Goal: Check status: Check status

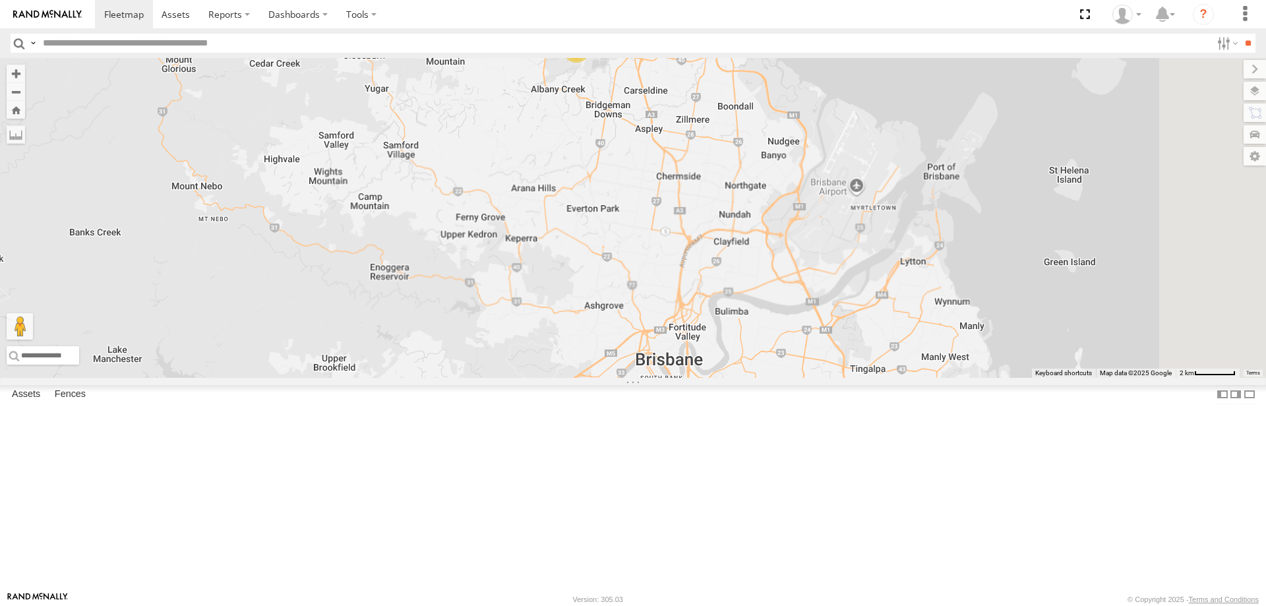
drag, startPoint x: 895, startPoint y: 493, endPoint x: 822, endPoint y: 231, distance: 272.0
click at [822, 231] on div "Delivery Truck 2" at bounding box center [633, 218] width 1266 height 320
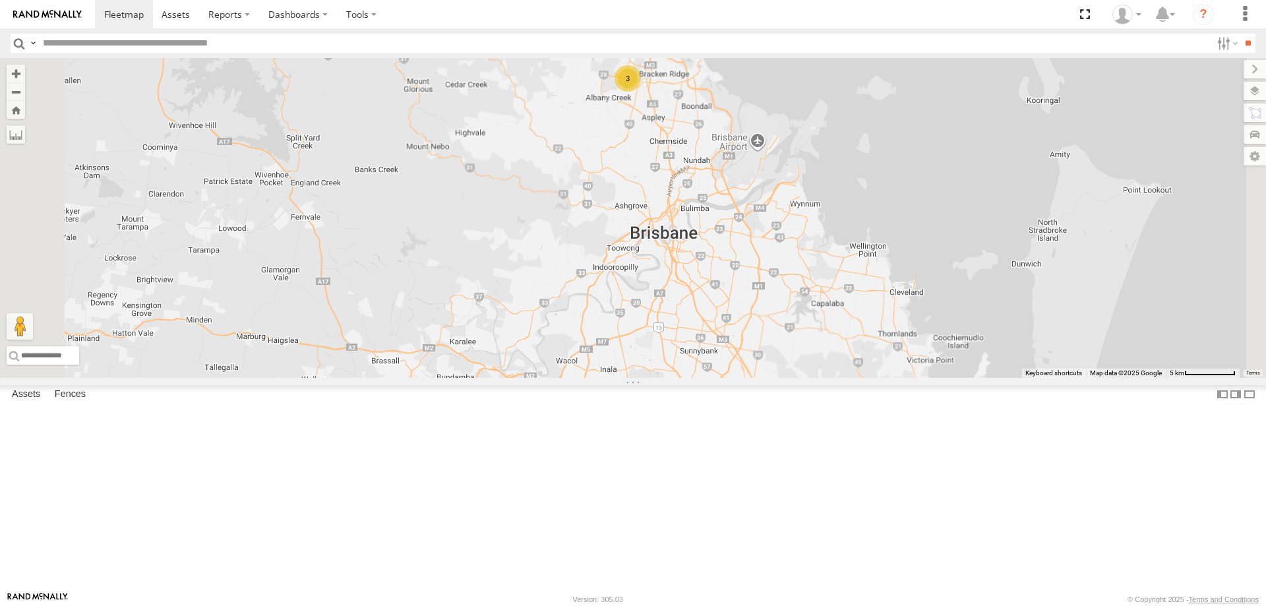
drag, startPoint x: 805, startPoint y: 402, endPoint x: 810, endPoint y: 224, distance: 178.8
click at [810, 224] on div "3" at bounding box center [633, 218] width 1266 height 320
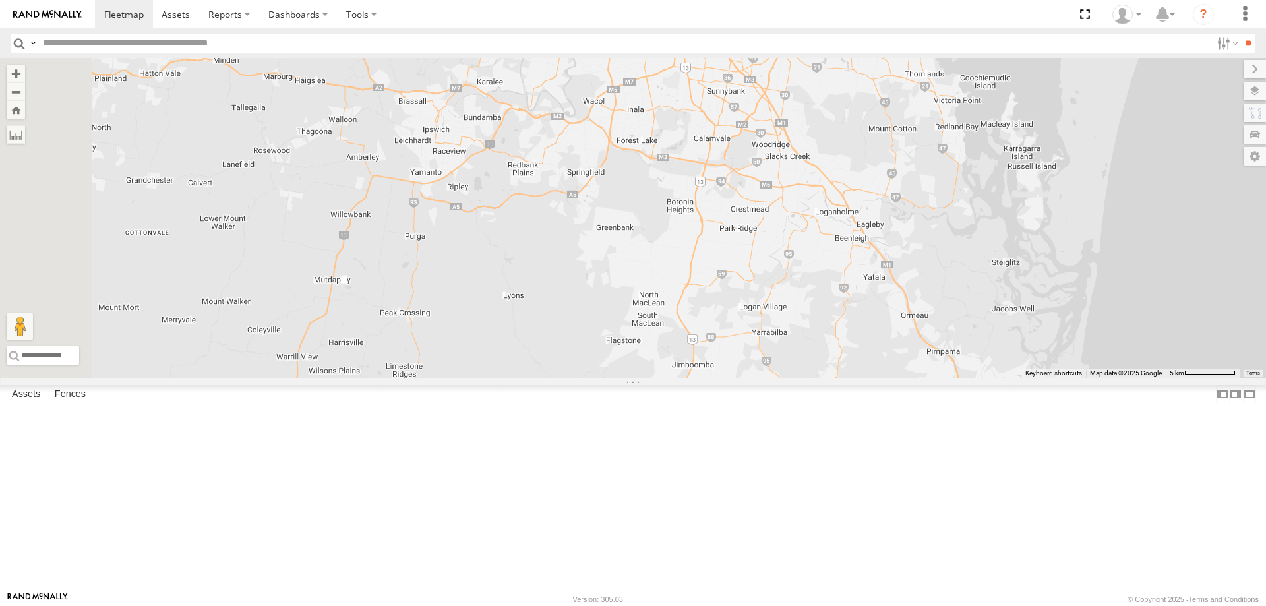
drag, startPoint x: 784, startPoint y: 363, endPoint x: 800, endPoint y: 314, distance: 51.3
click at [800, 314] on div "3" at bounding box center [633, 218] width 1266 height 320
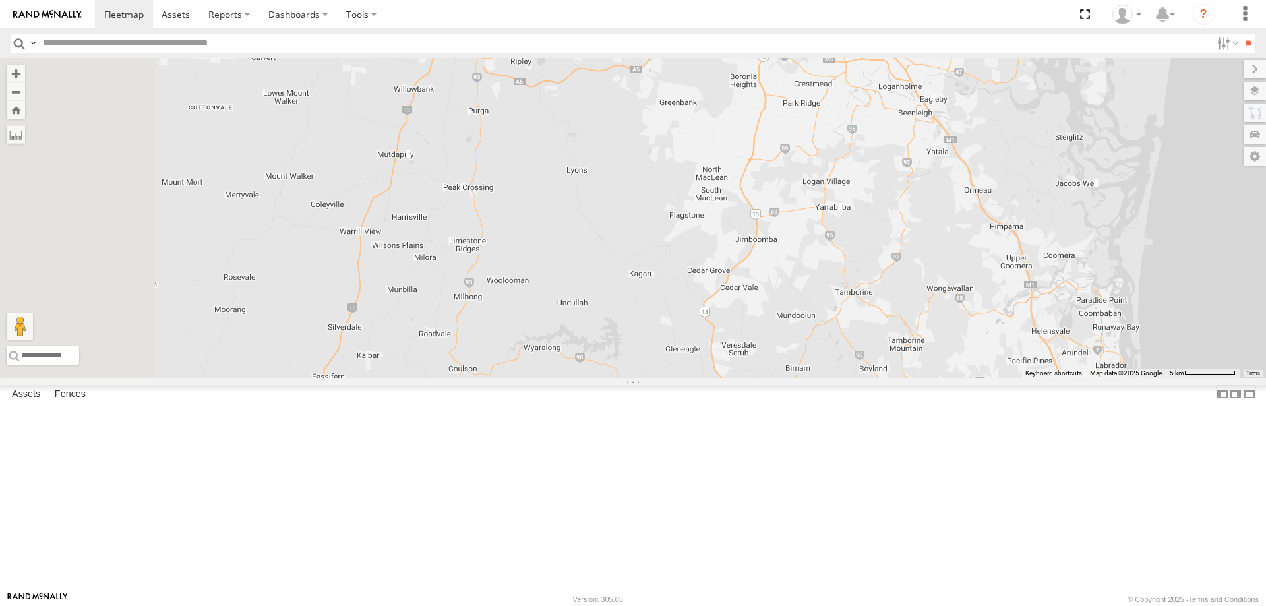
drag, startPoint x: 575, startPoint y: 409, endPoint x: 638, endPoint y: 282, distance: 142.1
click at [638, 282] on div "3" at bounding box center [633, 218] width 1266 height 320
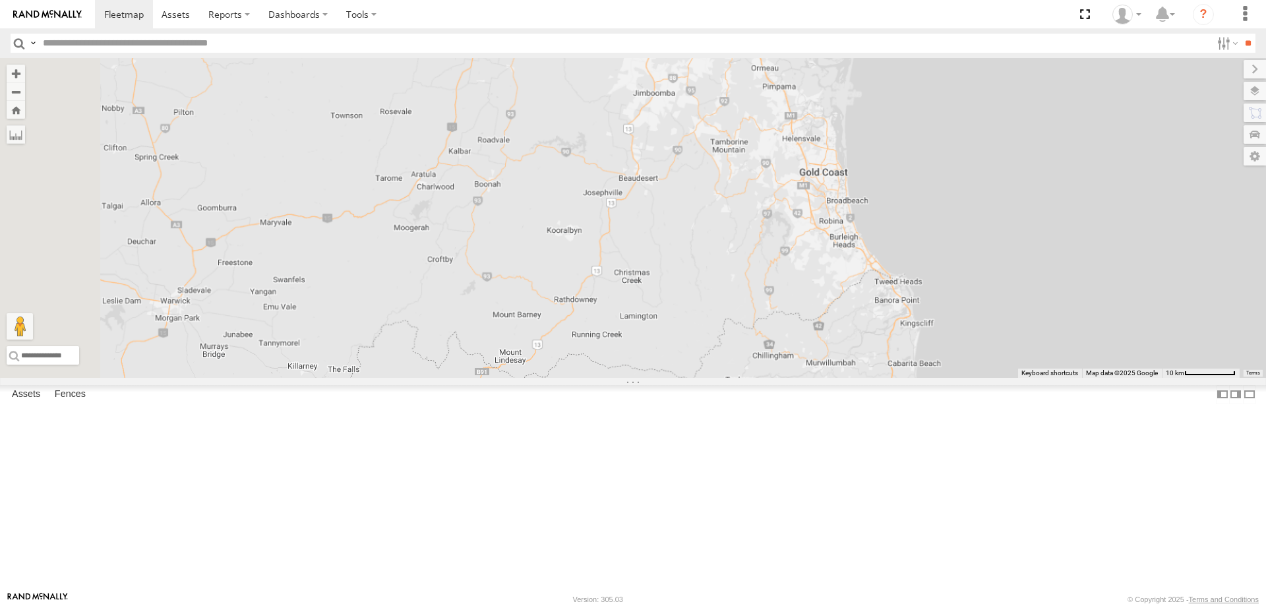
drag, startPoint x: 668, startPoint y: 325, endPoint x: 709, endPoint y: 208, distance: 124.5
click at [709, 208] on div "3" at bounding box center [633, 218] width 1266 height 320
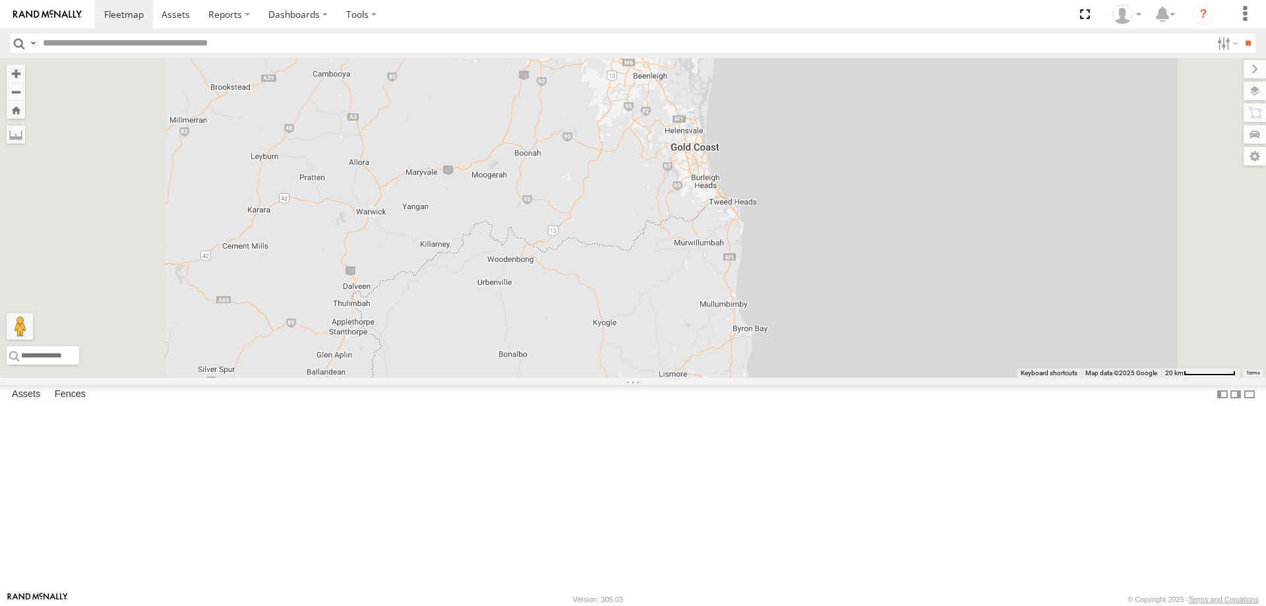
drag, startPoint x: 664, startPoint y: 314, endPoint x: 674, endPoint y: 326, distance: 16.4
click at [674, 326] on div "3" at bounding box center [633, 218] width 1266 height 320
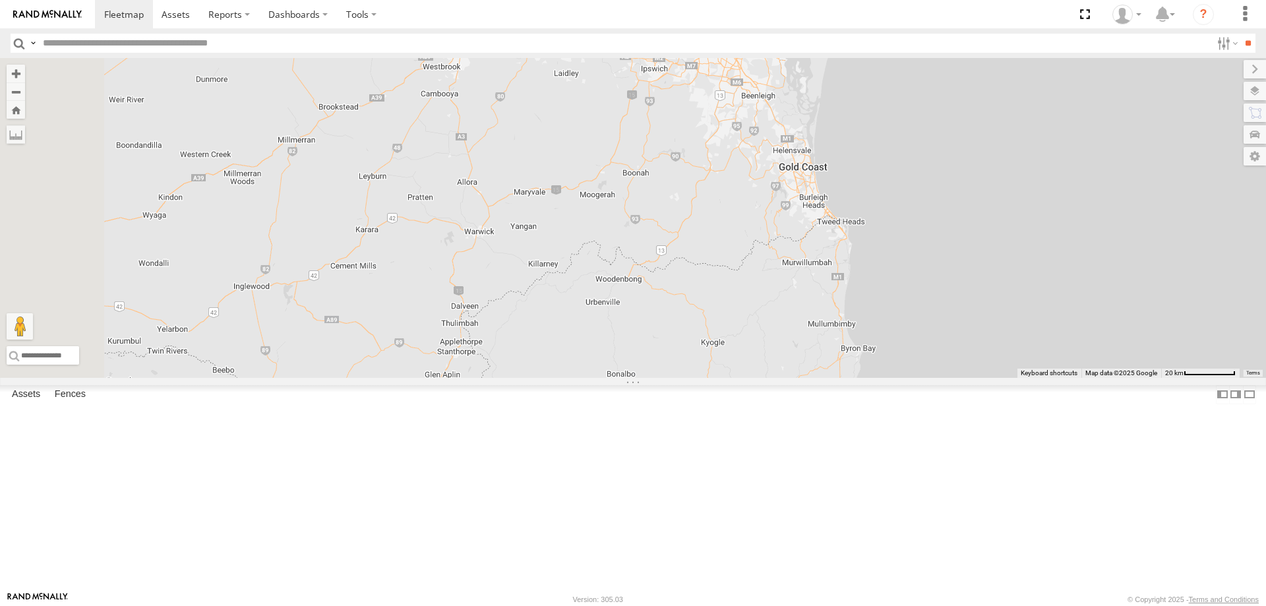
drag, startPoint x: 563, startPoint y: 302, endPoint x: 673, endPoint y: 322, distance: 111.2
click at [673, 322] on div "3" at bounding box center [633, 218] width 1266 height 320
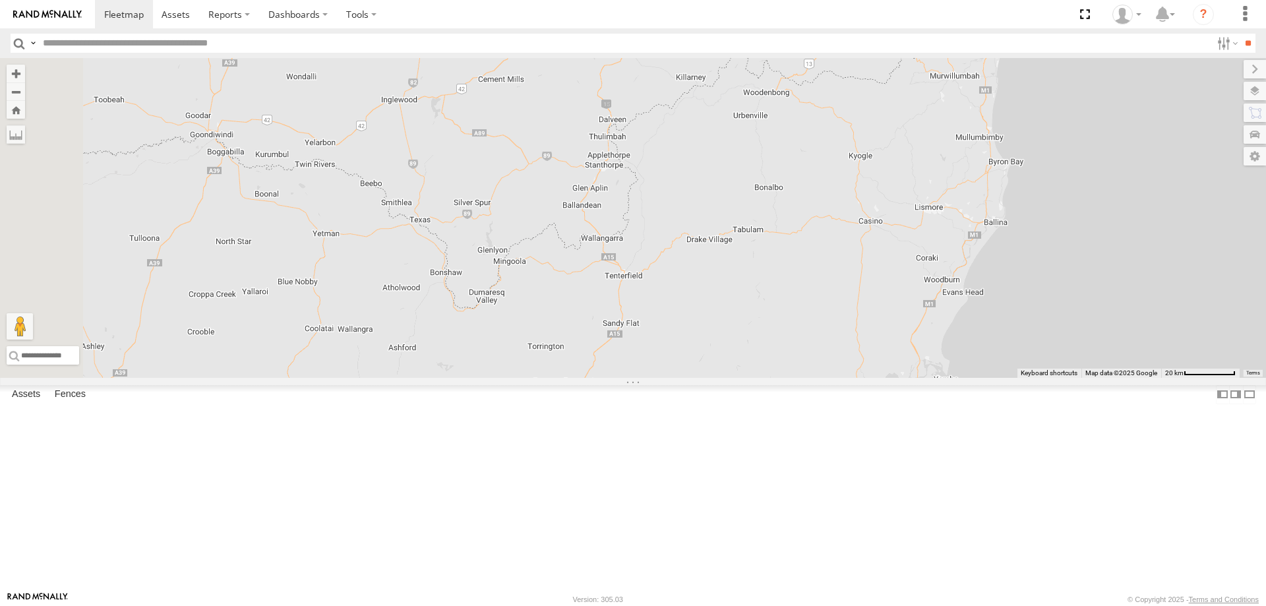
drag, startPoint x: 452, startPoint y: 383, endPoint x: 607, endPoint y: 182, distance: 254.3
click at [607, 182] on div "3" at bounding box center [633, 218] width 1266 height 320
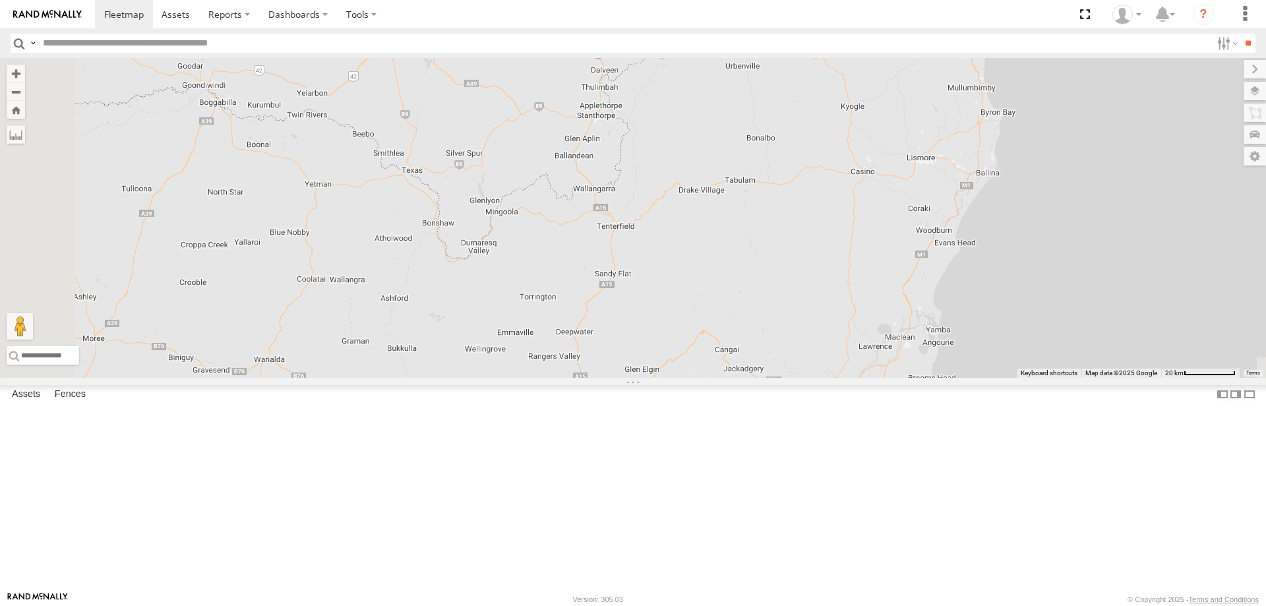
drag, startPoint x: 615, startPoint y: 348, endPoint x: 601, endPoint y: 307, distance: 43.4
click at [601, 307] on div "3" at bounding box center [633, 218] width 1266 height 320
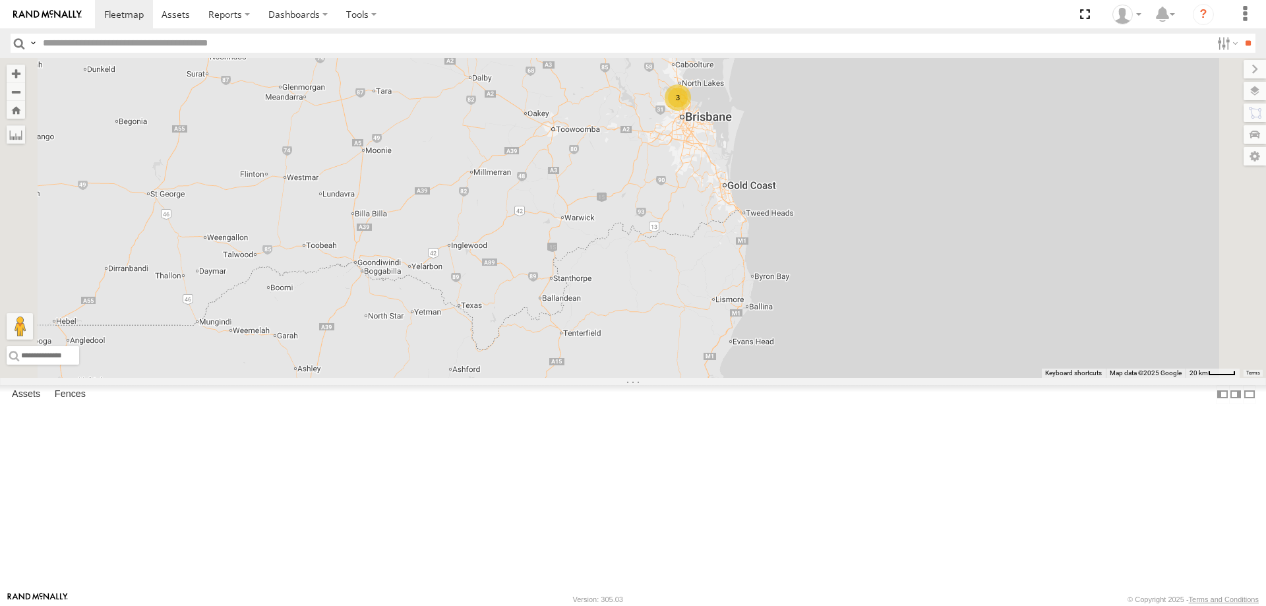
drag, startPoint x: 612, startPoint y: 322, endPoint x: 661, endPoint y: 437, distance: 124.9
click at [661, 378] on div "3" at bounding box center [633, 218] width 1266 height 320
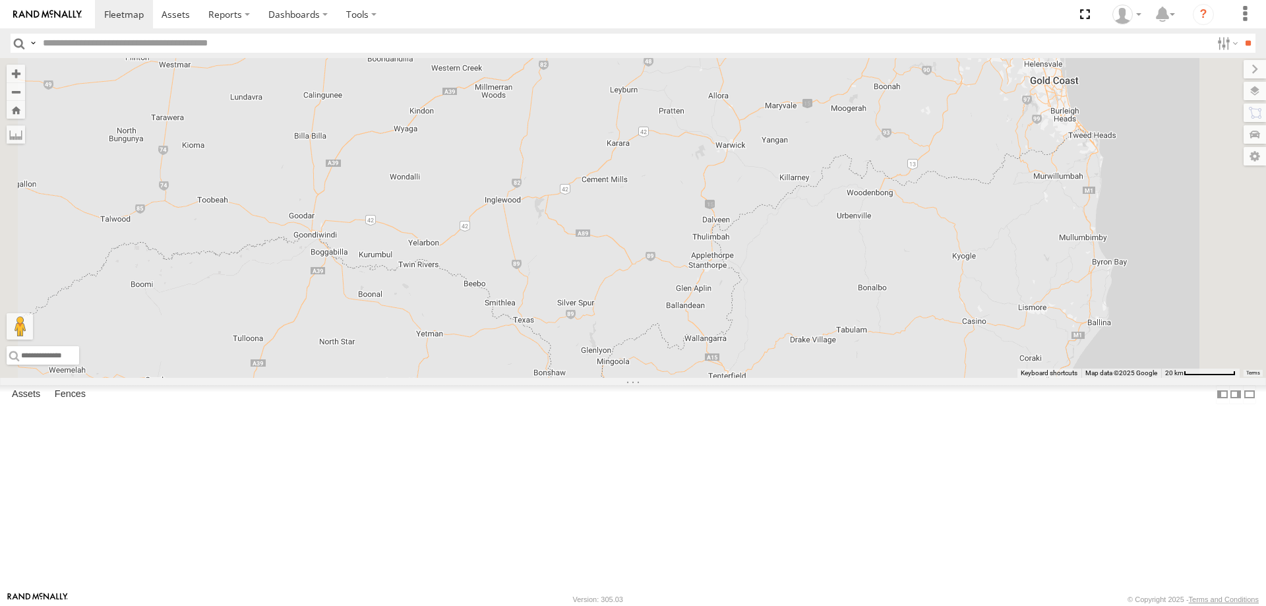
drag, startPoint x: 415, startPoint y: 380, endPoint x: 481, endPoint y: 359, distance: 68.6
click at [481, 359] on div at bounding box center [633, 218] width 1266 height 320
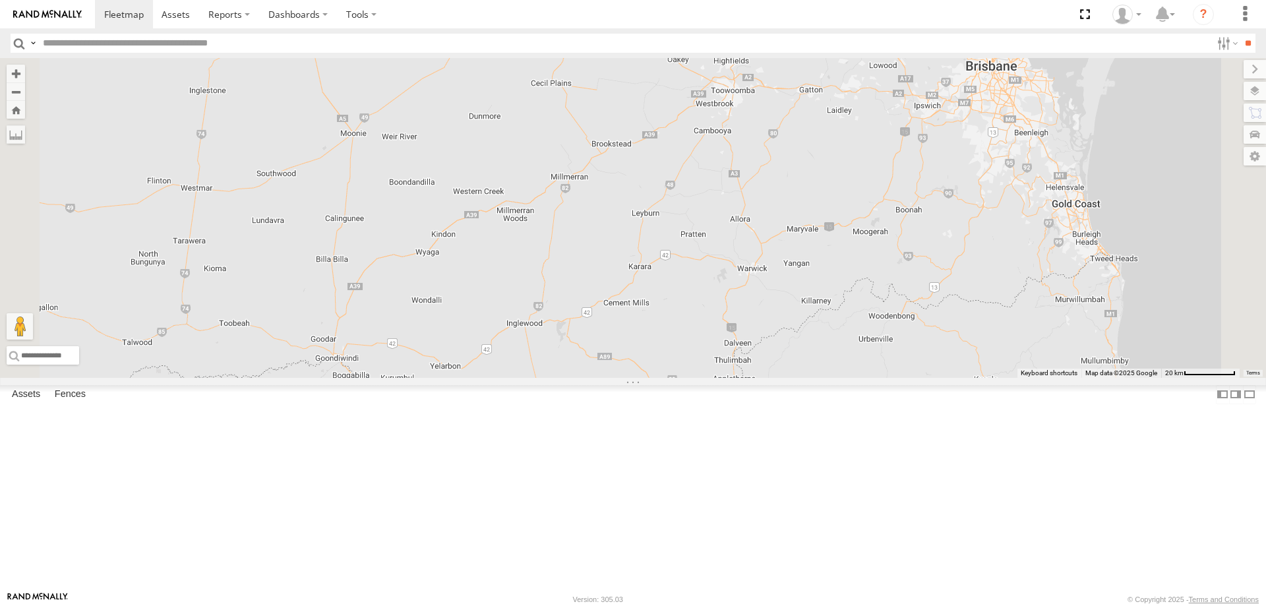
drag, startPoint x: 481, startPoint y: 359, endPoint x: 506, endPoint y: 498, distance: 141.5
click at [506, 378] on div at bounding box center [633, 218] width 1266 height 320
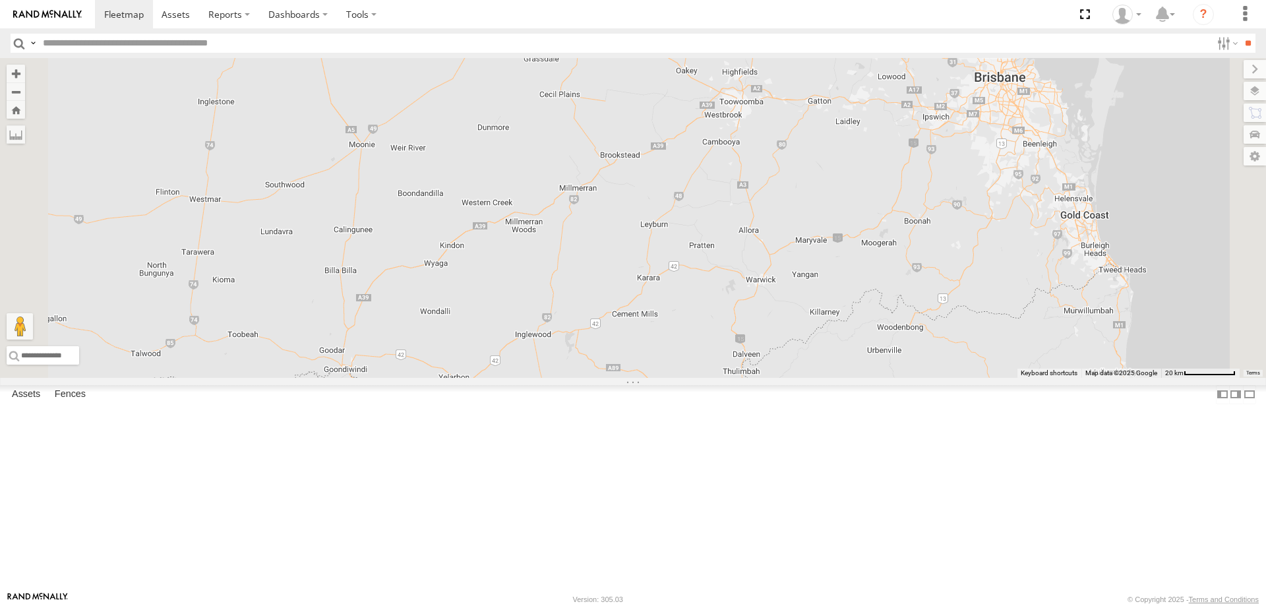
drag, startPoint x: 514, startPoint y: 473, endPoint x: 525, endPoint y: 490, distance: 20.5
click at [525, 378] on div "3" at bounding box center [633, 218] width 1266 height 320
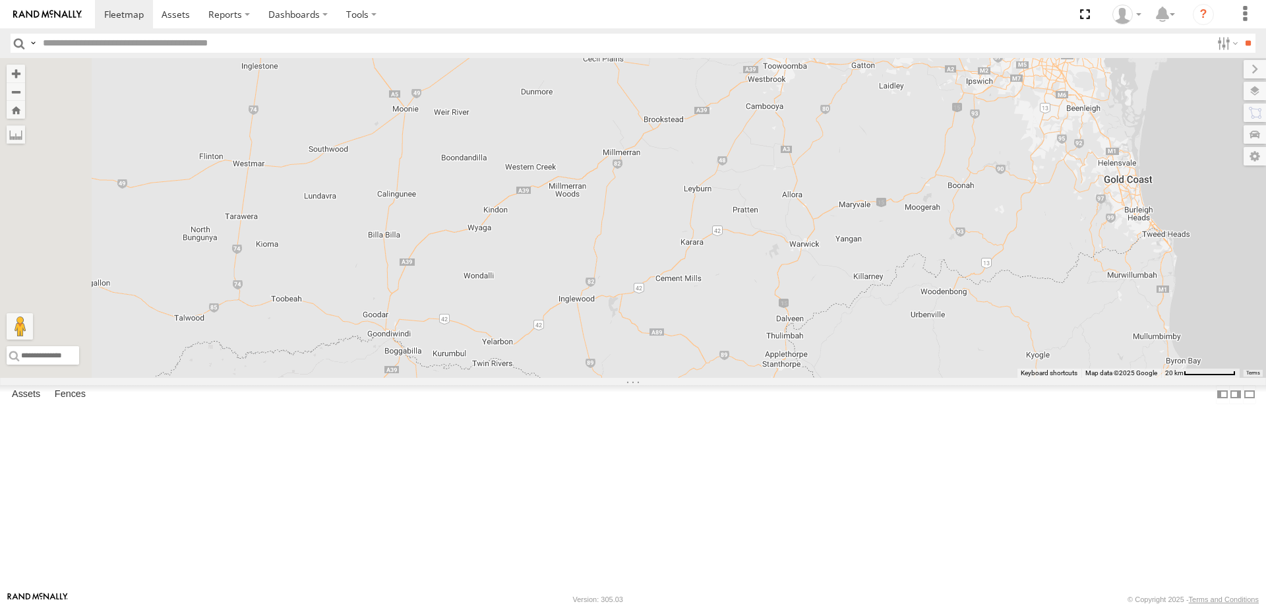
drag, startPoint x: 748, startPoint y: 164, endPoint x: 793, endPoint y: 128, distance: 57.3
click at [793, 128] on div "3" at bounding box center [633, 218] width 1266 height 320
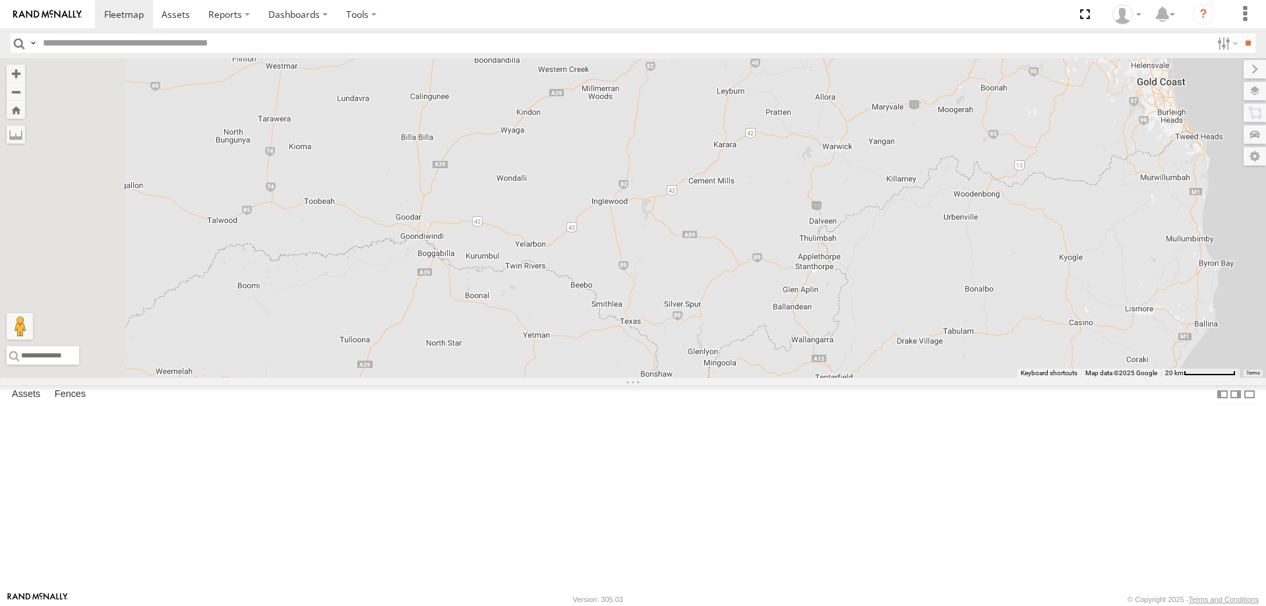
drag, startPoint x: 701, startPoint y: 268, endPoint x: 733, endPoint y: 168, distance: 104.7
click at [733, 168] on div "3" at bounding box center [633, 218] width 1266 height 320
click at [710, 299] on div "3" at bounding box center [633, 218] width 1266 height 320
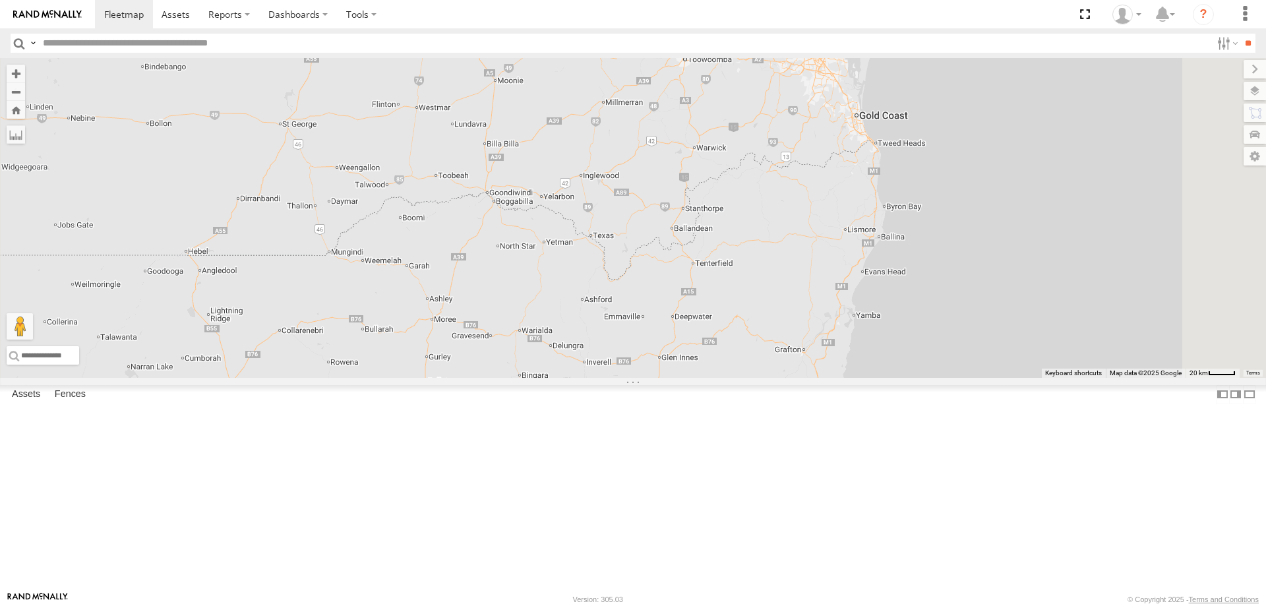
drag, startPoint x: 721, startPoint y: 356, endPoint x: 727, endPoint y: 313, distance: 44.0
click at [727, 313] on div "3" at bounding box center [633, 218] width 1266 height 320
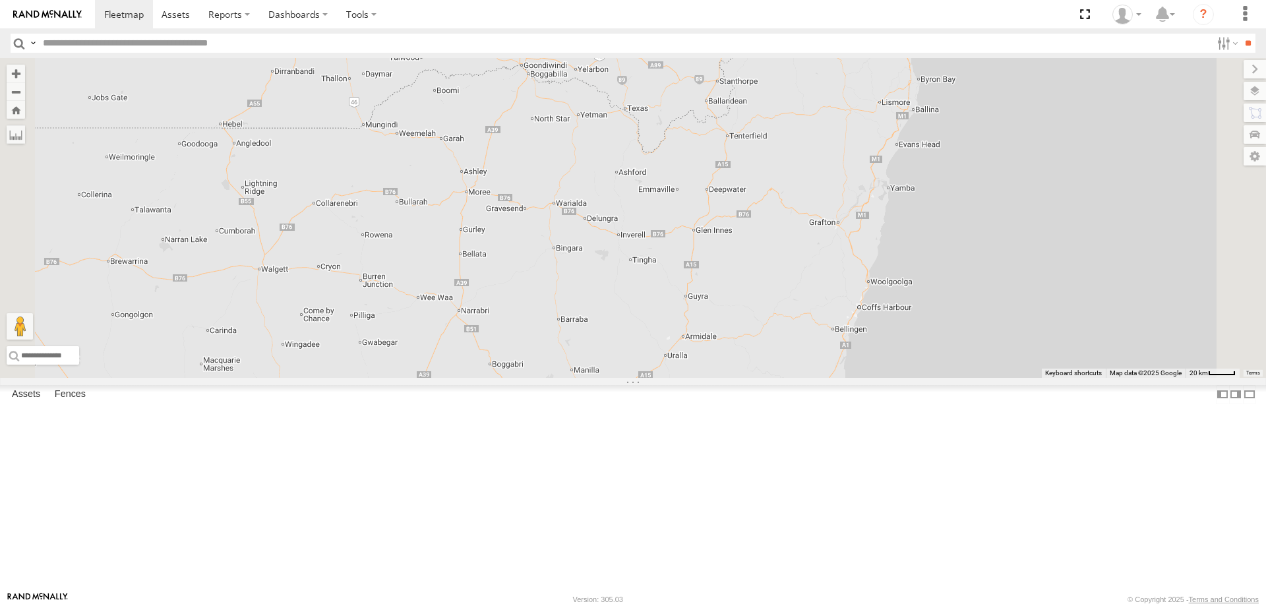
drag, startPoint x: 596, startPoint y: 437, endPoint x: 634, endPoint y: 283, distance: 159.0
click at [634, 283] on div "3" at bounding box center [633, 218] width 1266 height 320
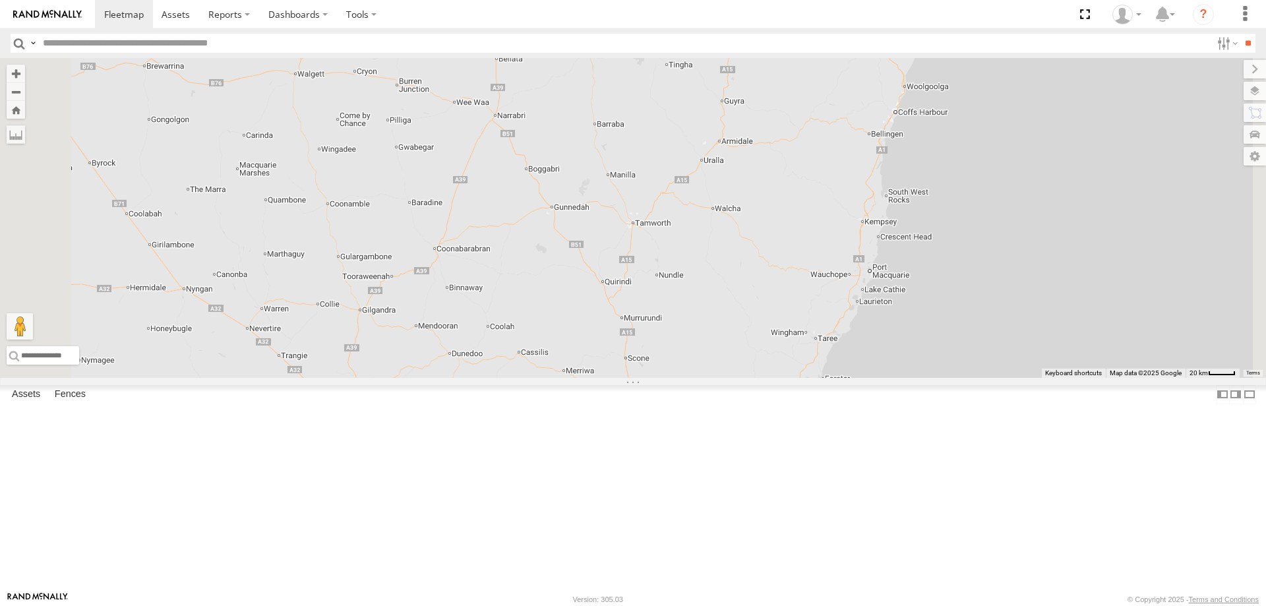
drag, startPoint x: 618, startPoint y: 405, endPoint x: 651, endPoint y: 222, distance: 185.6
click at [651, 222] on div "3" at bounding box center [633, 218] width 1266 height 320
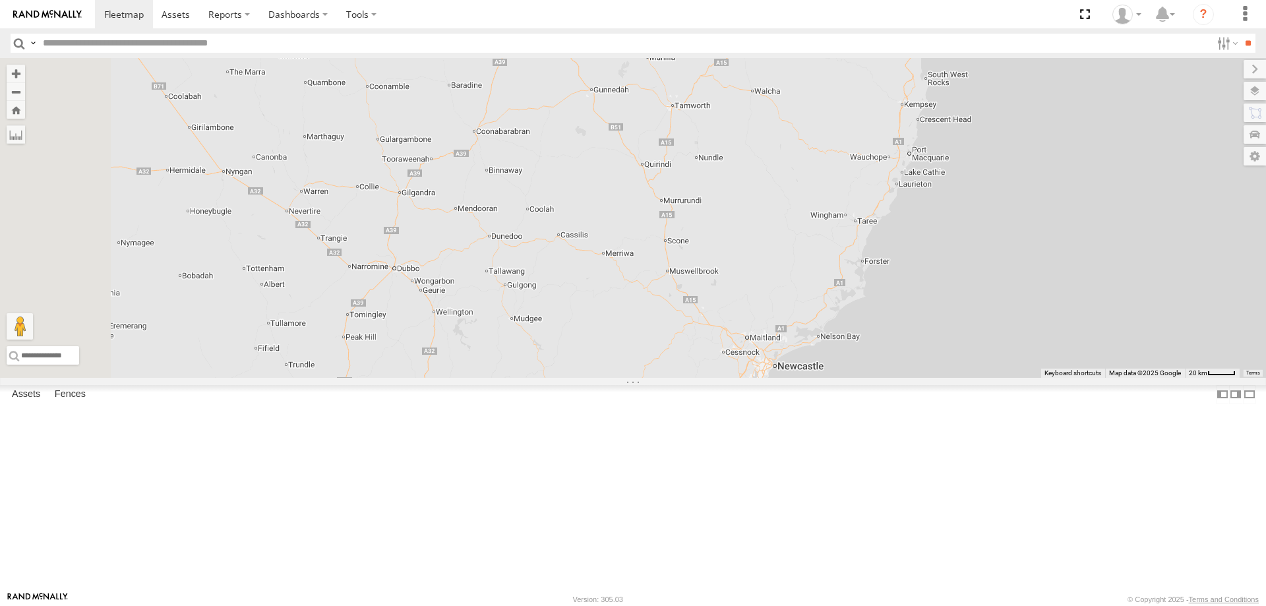
drag, startPoint x: 603, startPoint y: 357, endPoint x: 642, endPoint y: 245, distance: 118.0
click at [642, 245] on div "3" at bounding box center [633, 218] width 1266 height 320
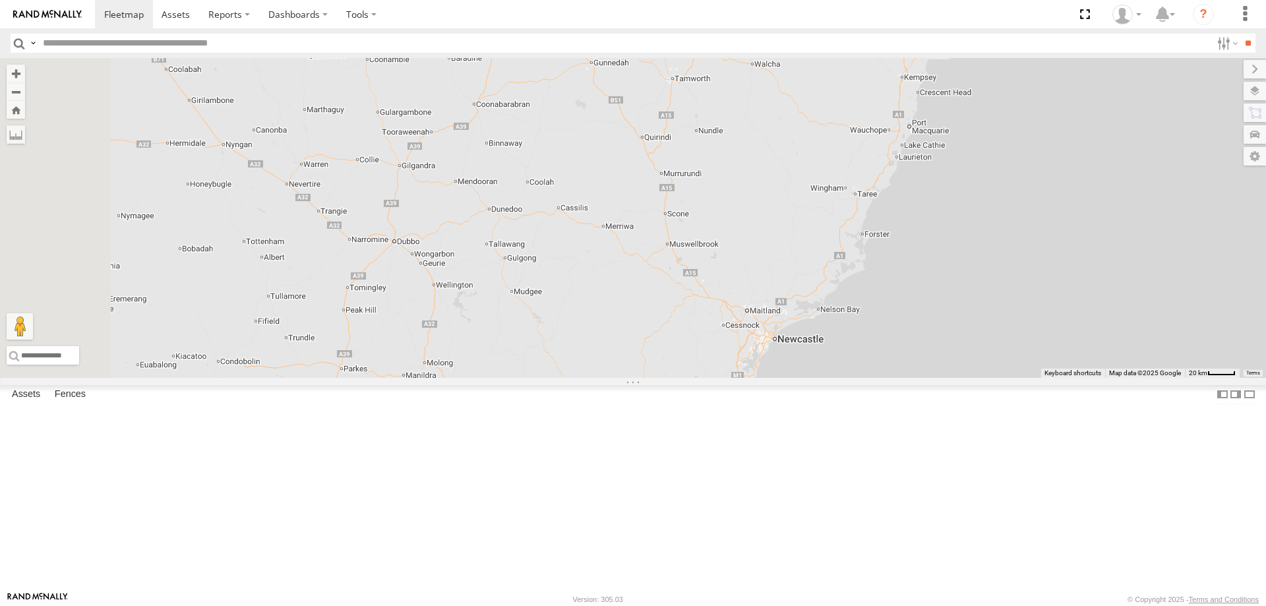
drag, startPoint x: 666, startPoint y: 356, endPoint x: 666, endPoint y: 325, distance: 31.0
click at [666, 325] on div "3" at bounding box center [633, 218] width 1266 height 320
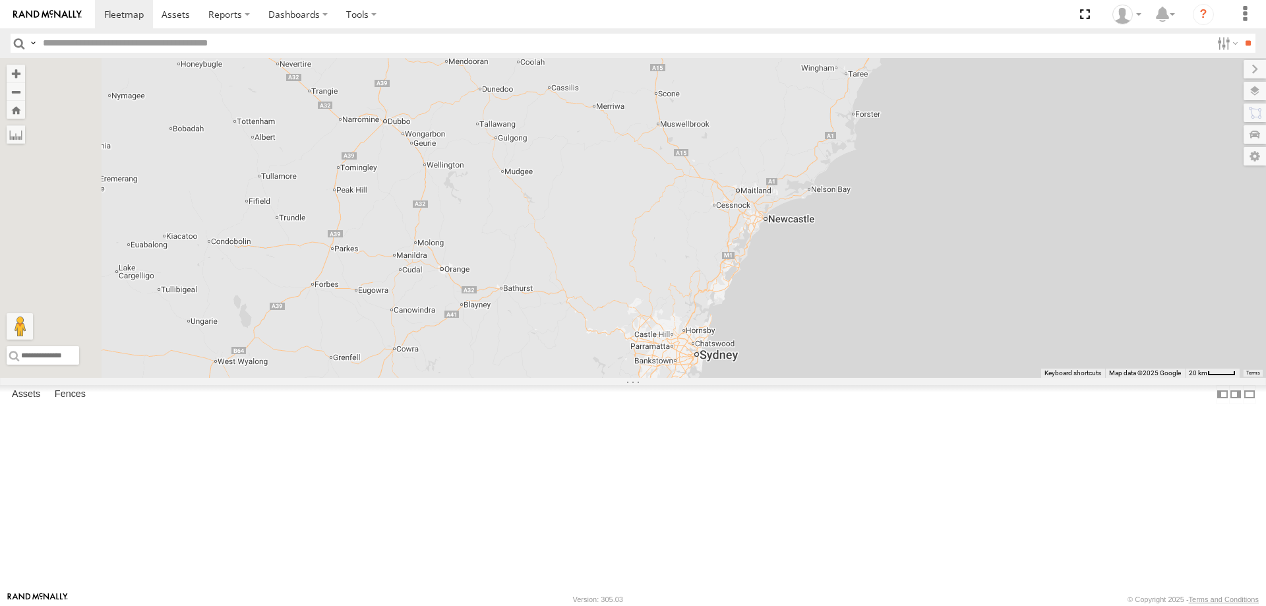
drag, startPoint x: 705, startPoint y: 426, endPoint x: 692, endPoint y: 293, distance: 133.1
click at [692, 293] on div "3" at bounding box center [633, 218] width 1266 height 320
drag, startPoint x: 591, startPoint y: 269, endPoint x: 601, endPoint y: 276, distance: 12.8
click at [601, 276] on div "3" at bounding box center [633, 218] width 1266 height 320
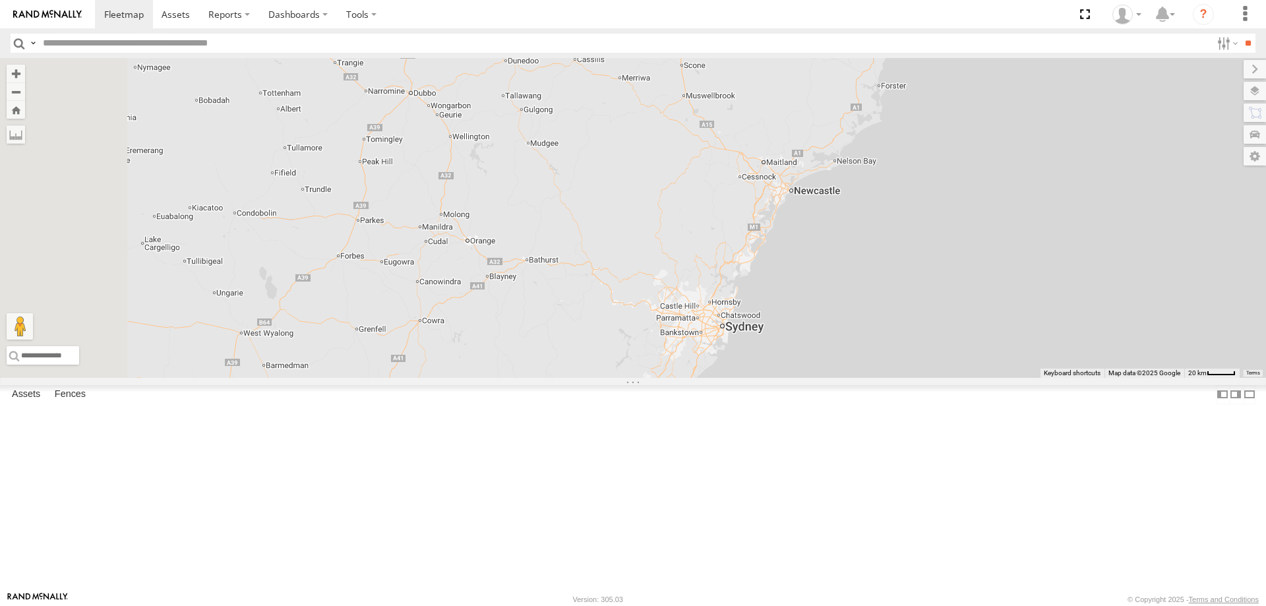
drag, startPoint x: 507, startPoint y: 383, endPoint x: 525, endPoint y: 343, distance: 44.3
click at [525, 343] on div "3" at bounding box center [633, 218] width 1266 height 320
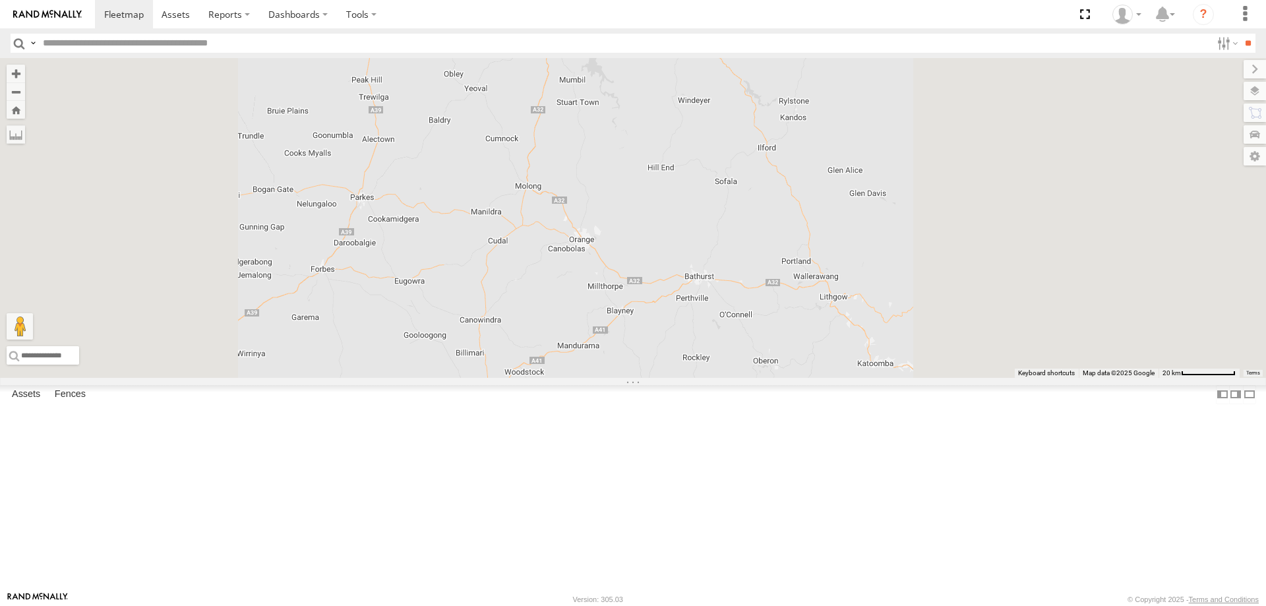
drag, startPoint x: 525, startPoint y: 300, endPoint x: 534, endPoint y: 315, distance: 17.4
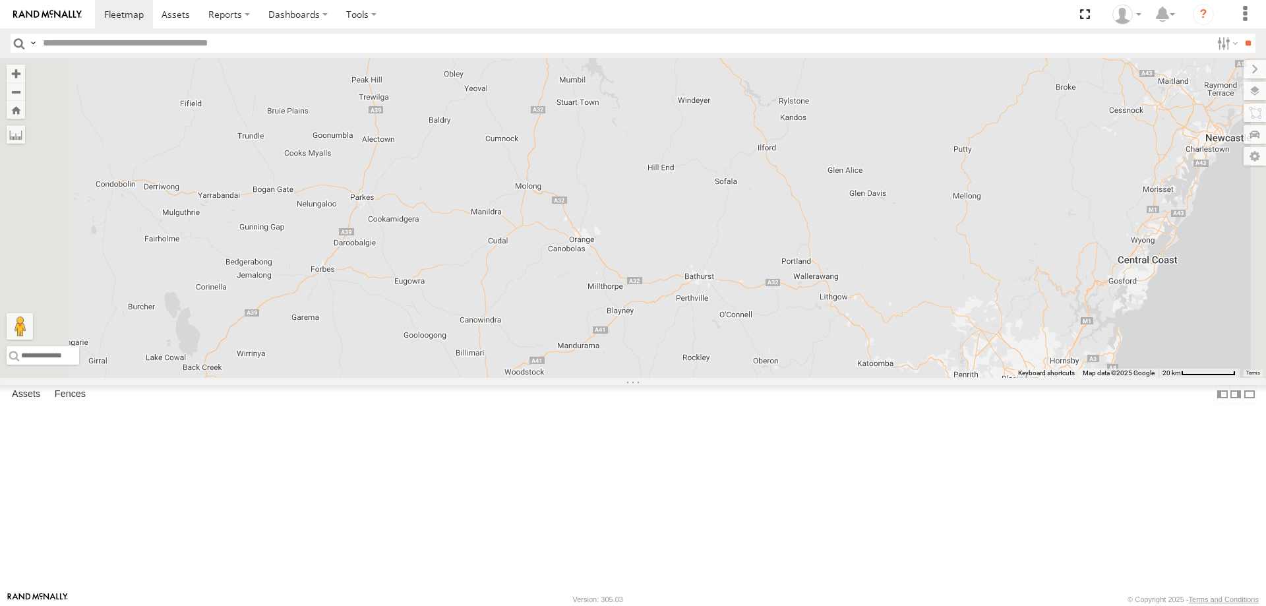
click at [534, 315] on div at bounding box center [633, 218] width 1266 height 320
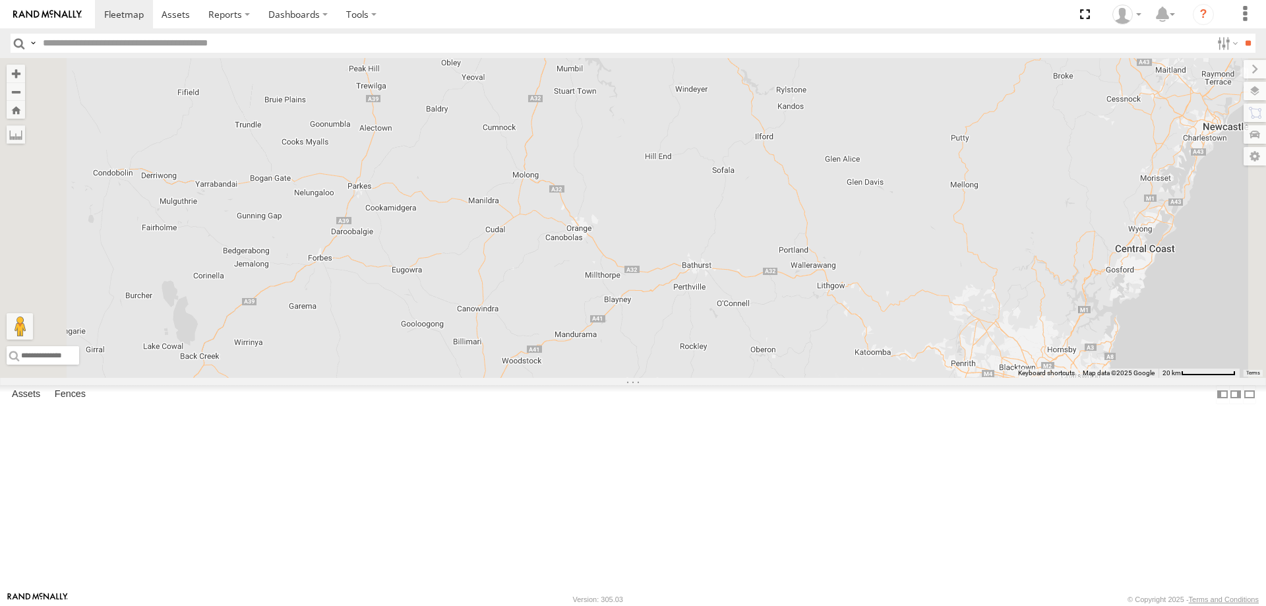
drag, startPoint x: 572, startPoint y: 324, endPoint x: 568, endPoint y: 309, distance: 15.0
click at [568, 309] on div at bounding box center [633, 218] width 1266 height 320
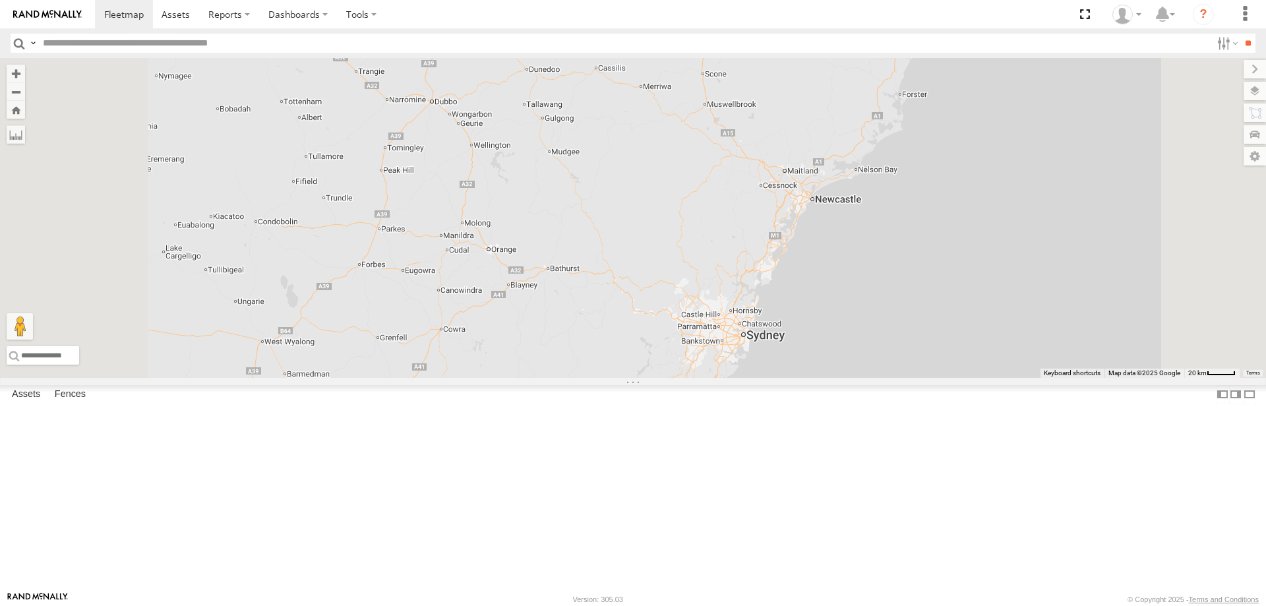
drag, startPoint x: 596, startPoint y: 252, endPoint x: 594, endPoint y: 290, distance: 38.3
click at [594, 290] on div at bounding box center [633, 218] width 1266 height 320
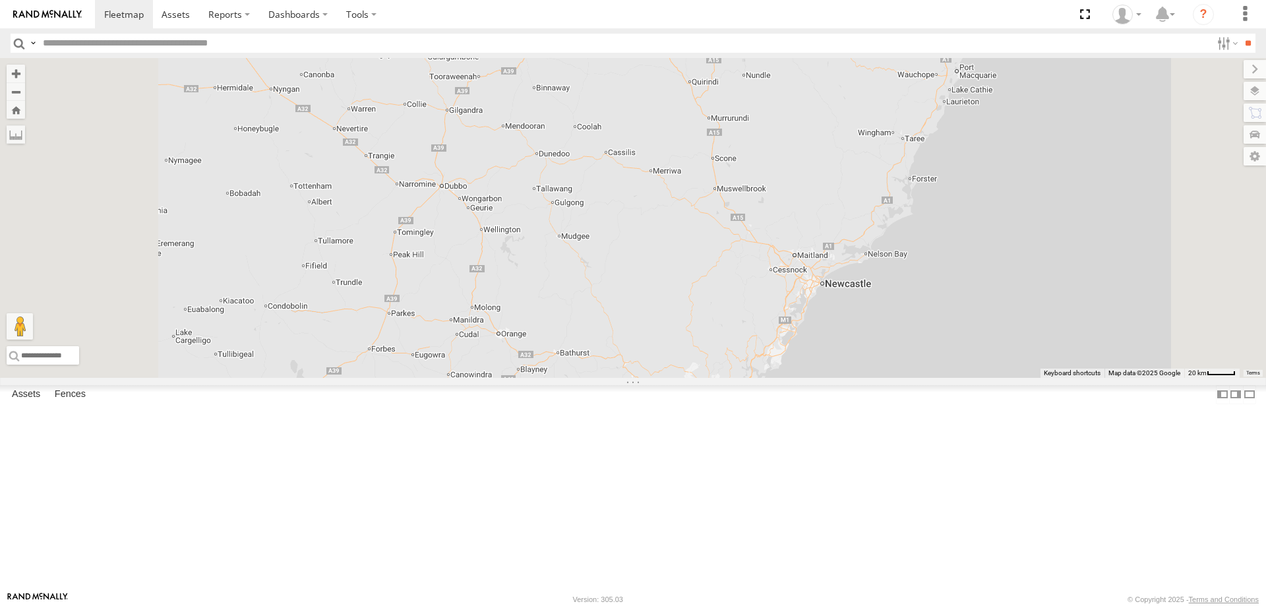
drag, startPoint x: 642, startPoint y: 291, endPoint x: 661, endPoint y: 408, distance: 118.2
click at [661, 378] on div at bounding box center [633, 218] width 1266 height 320
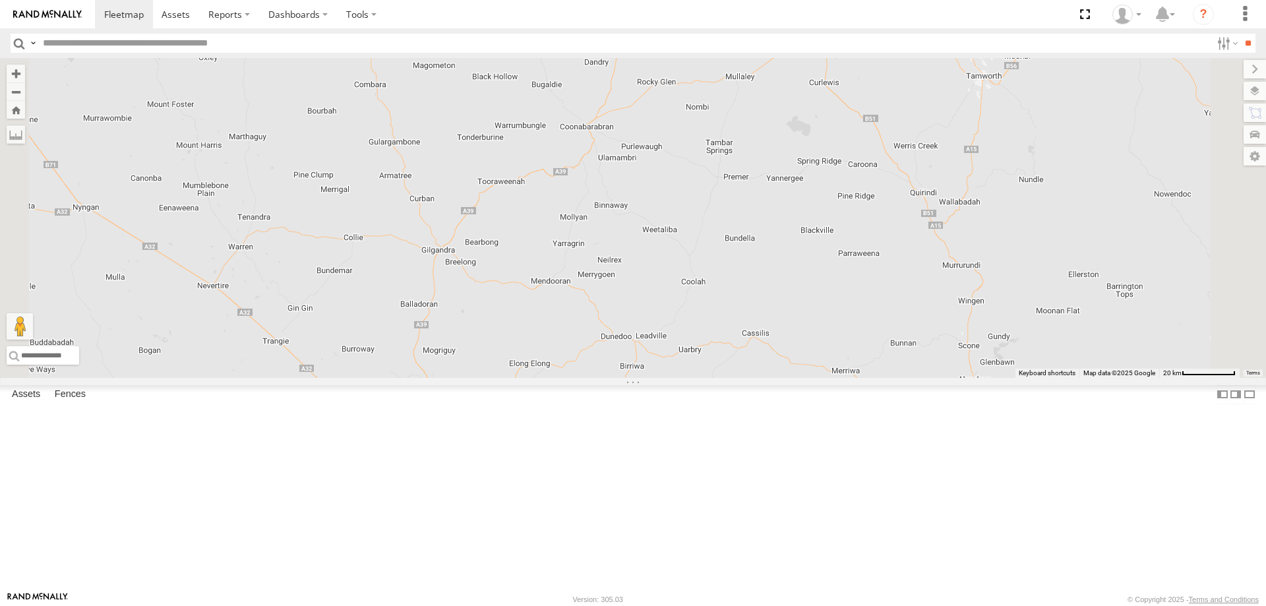
drag, startPoint x: 630, startPoint y: 273, endPoint x: 617, endPoint y: 434, distance: 162.0
click at [617, 378] on div at bounding box center [633, 218] width 1266 height 320
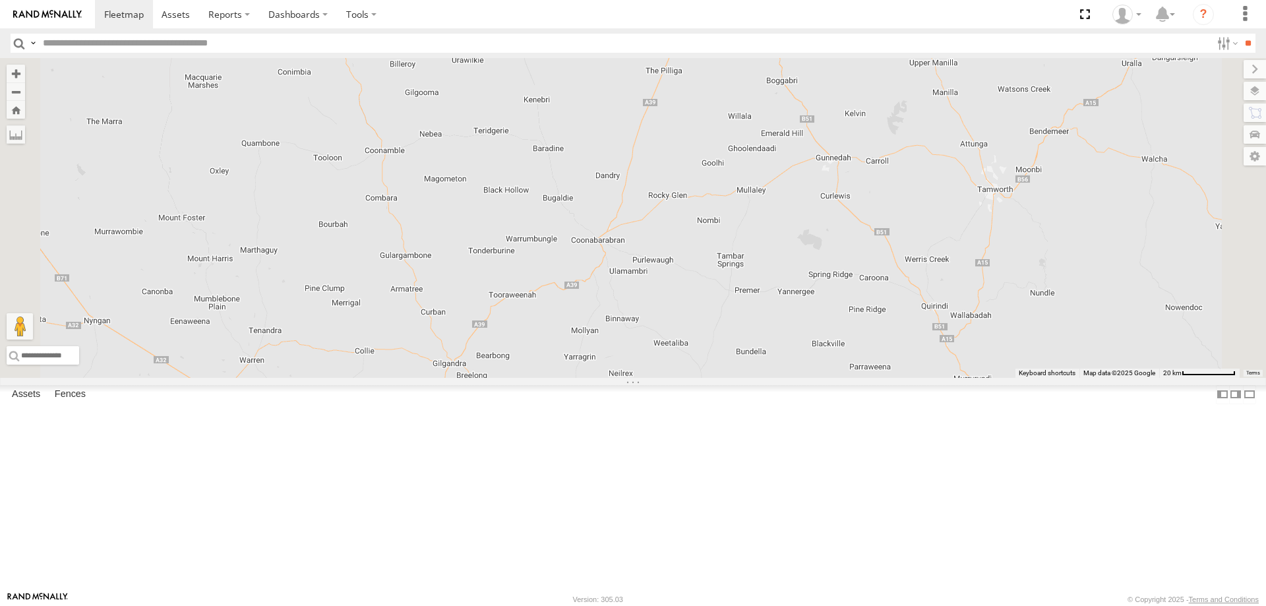
drag, startPoint x: 608, startPoint y: 340, endPoint x: 619, endPoint y: 459, distance: 119.2
click at [619, 378] on div at bounding box center [633, 218] width 1266 height 320
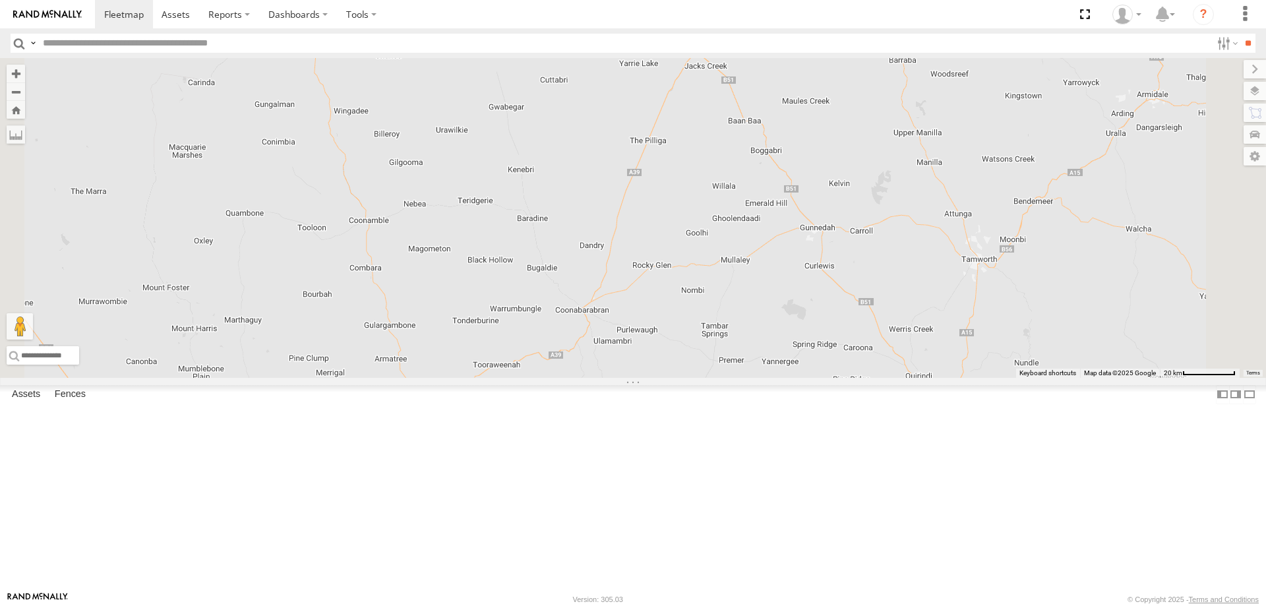
drag, startPoint x: 755, startPoint y: 378, endPoint x: 735, endPoint y: 411, distance: 39.0
click at [735, 378] on div at bounding box center [633, 218] width 1266 height 320
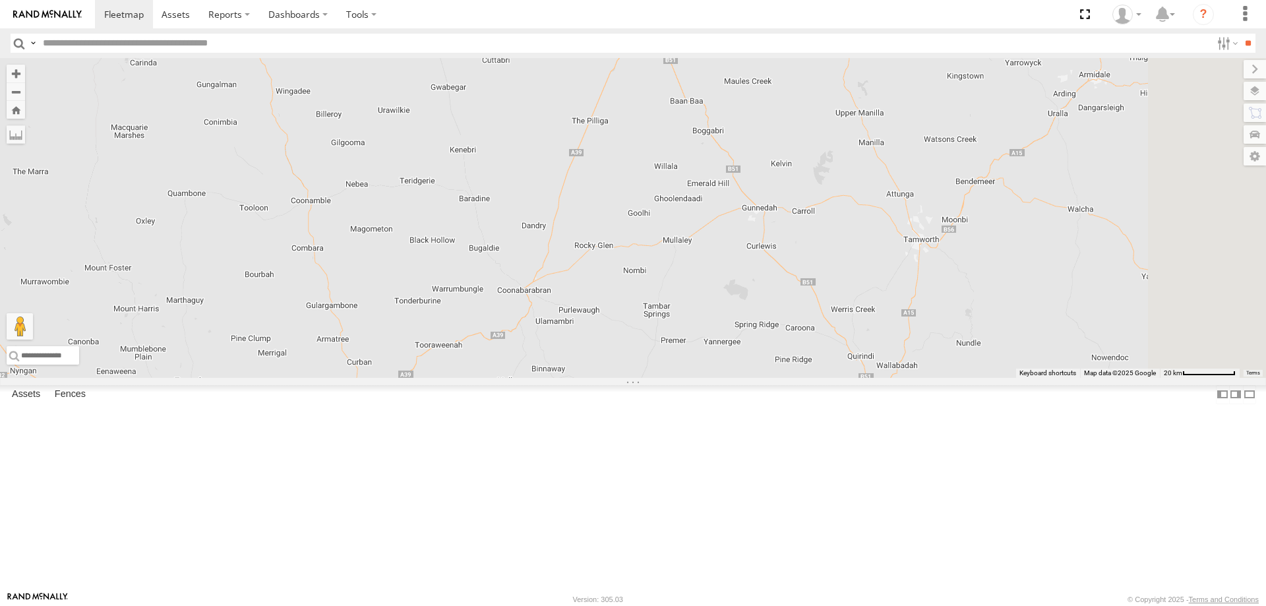
drag, startPoint x: 790, startPoint y: 462, endPoint x: 758, endPoint y: 411, distance: 60.2
click at [758, 378] on div at bounding box center [633, 218] width 1266 height 320
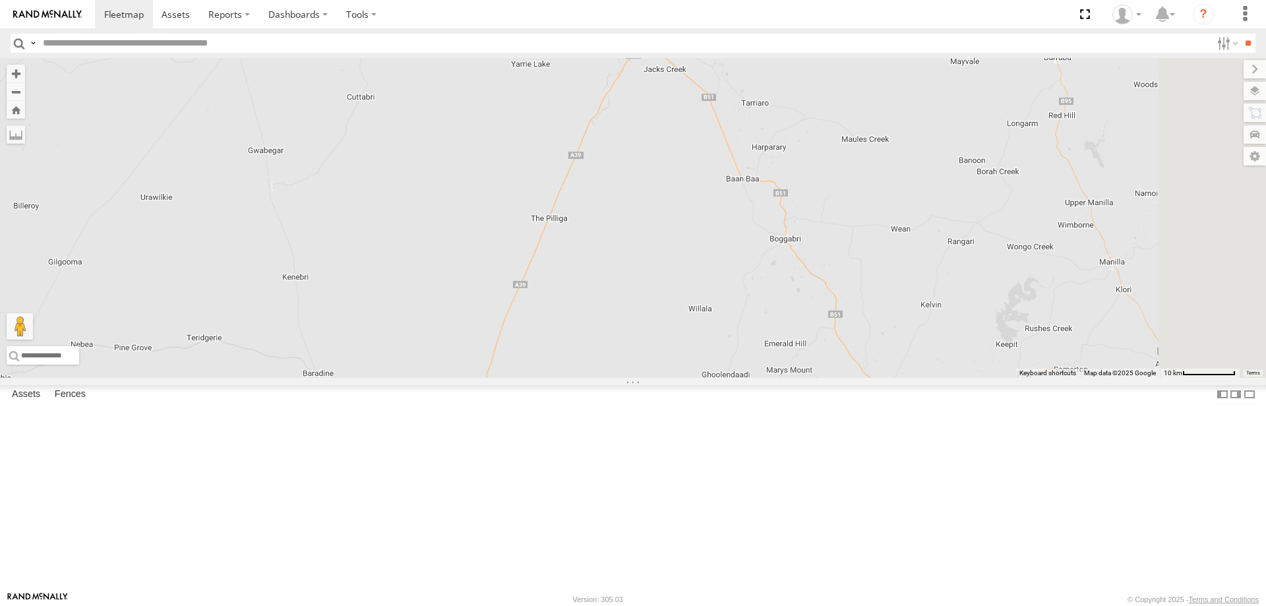
drag, startPoint x: 776, startPoint y: 192, endPoint x: 719, endPoint y: 393, distance: 208.9
click at [719, 378] on div at bounding box center [633, 218] width 1266 height 320
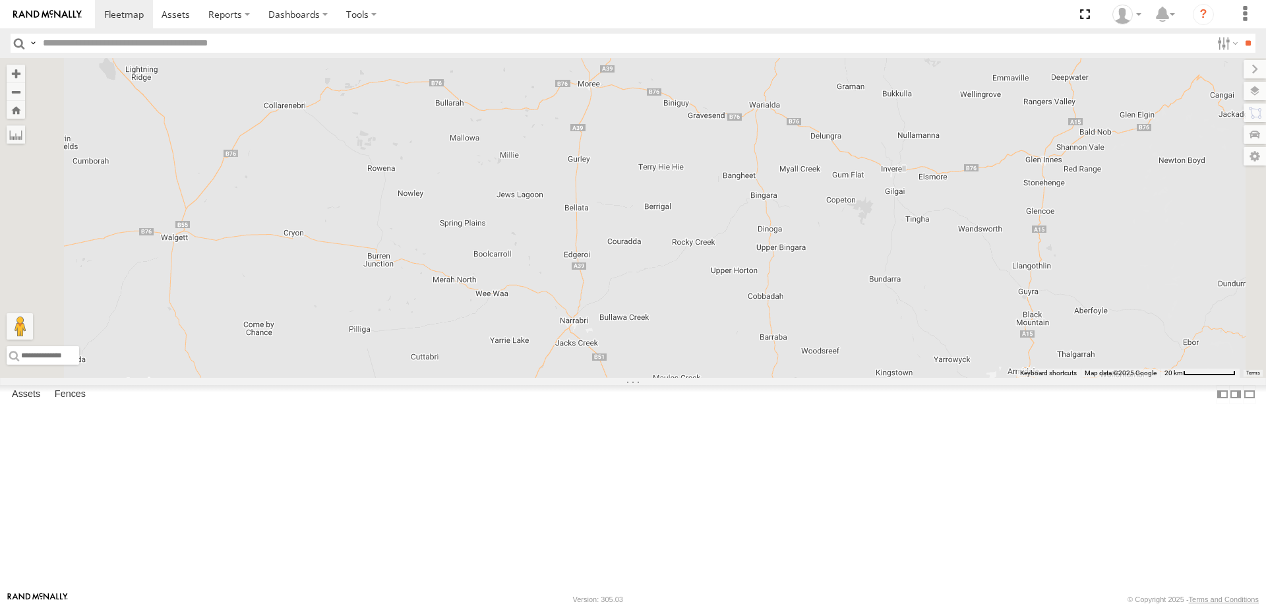
drag, startPoint x: 736, startPoint y: 344, endPoint x: 722, endPoint y: 436, distance: 93.3
click at [722, 378] on div at bounding box center [633, 218] width 1266 height 320
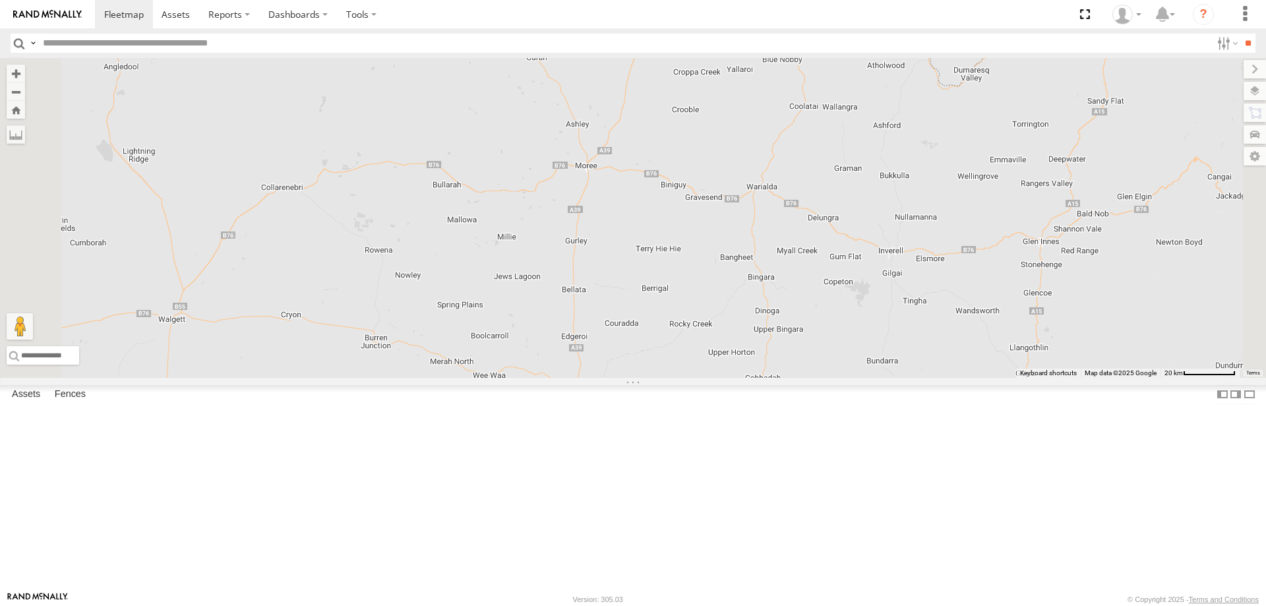
drag, startPoint x: 741, startPoint y: 338, endPoint x: 738, endPoint y: 434, distance: 96.3
click at [738, 378] on div at bounding box center [633, 218] width 1266 height 320
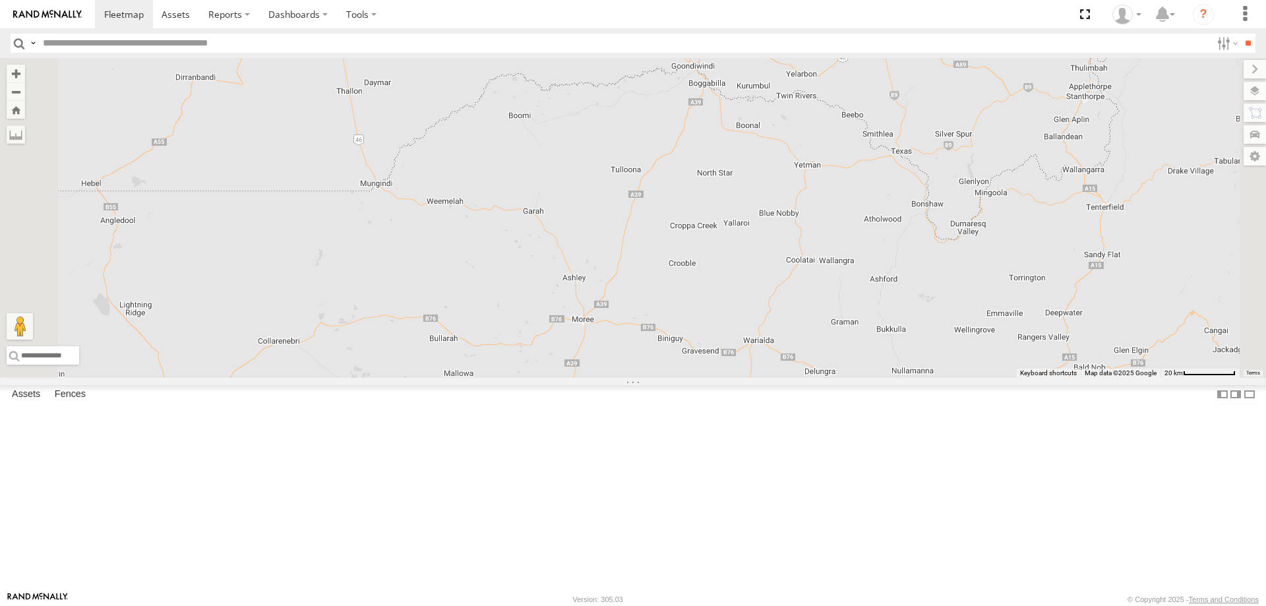
drag, startPoint x: 761, startPoint y: 310, endPoint x: 758, endPoint y: 441, distance: 131.2
click at [758, 378] on div at bounding box center [633, 218] width 1266 height 320
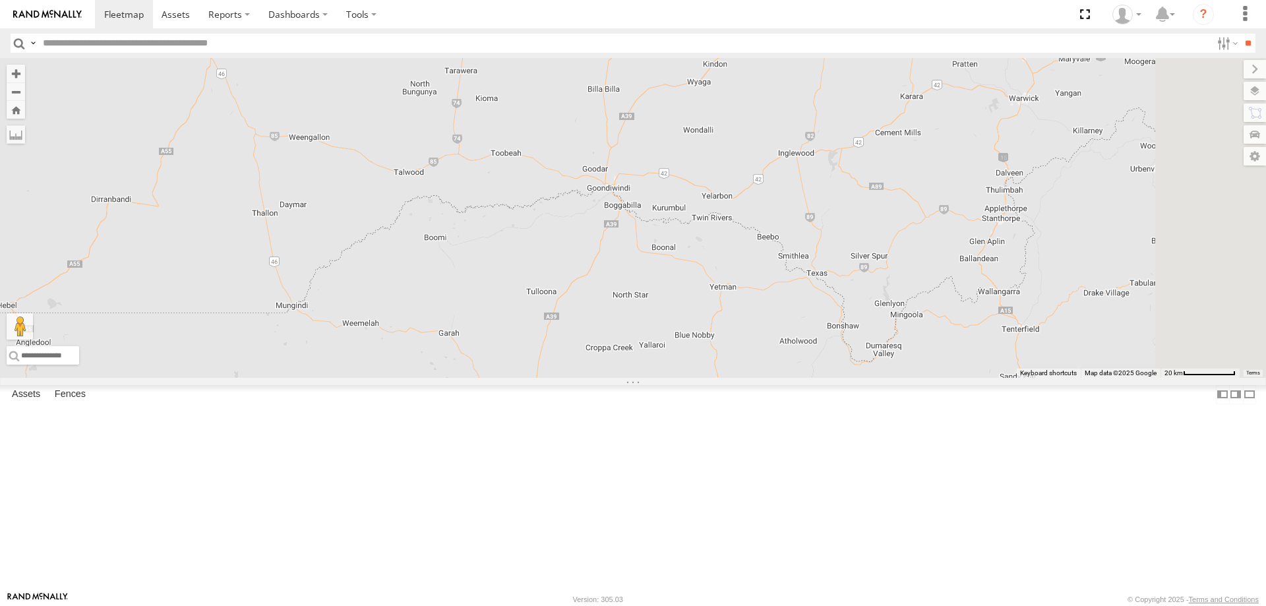
drag, startPoint x: 829, startPoint y: 366, endPoint x: 740, endPoint y: 499, distance: 160.2
click at [740, 378] on div at bounding box center [633, 218] width 1266 height 320
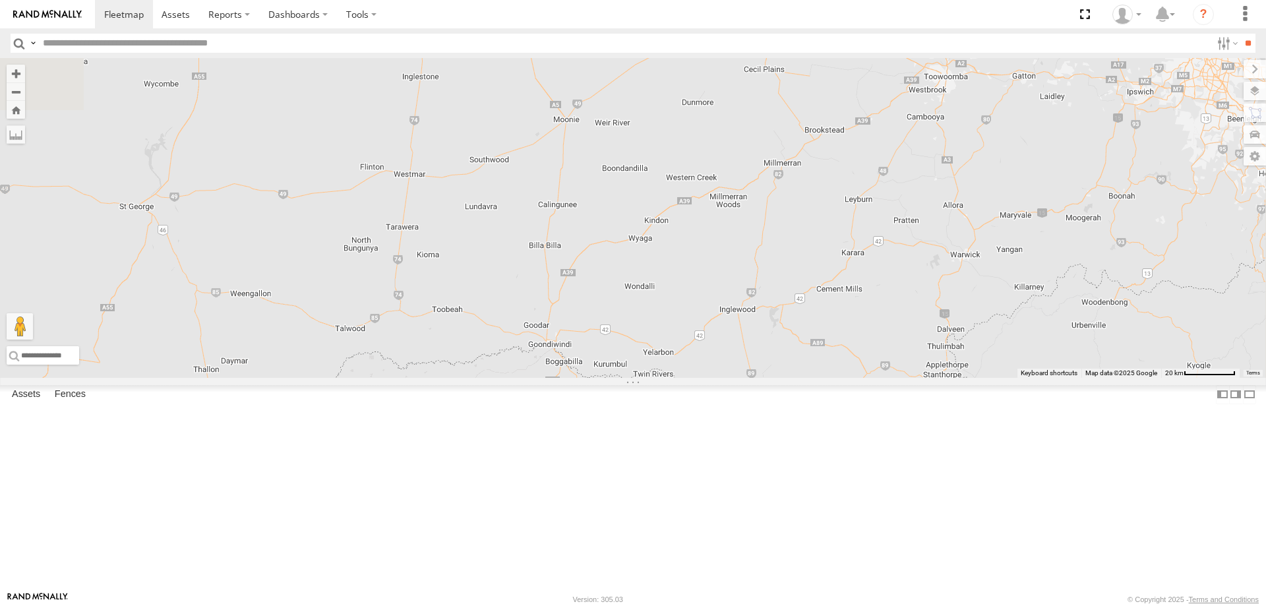
drag, startPoint x: 783, startPoint y: 301, endPoint x: 725, endPoint y: 457, distance: 166.1
click at [725, 378] on div at bounding box center [633, 218] width 1266 height 320
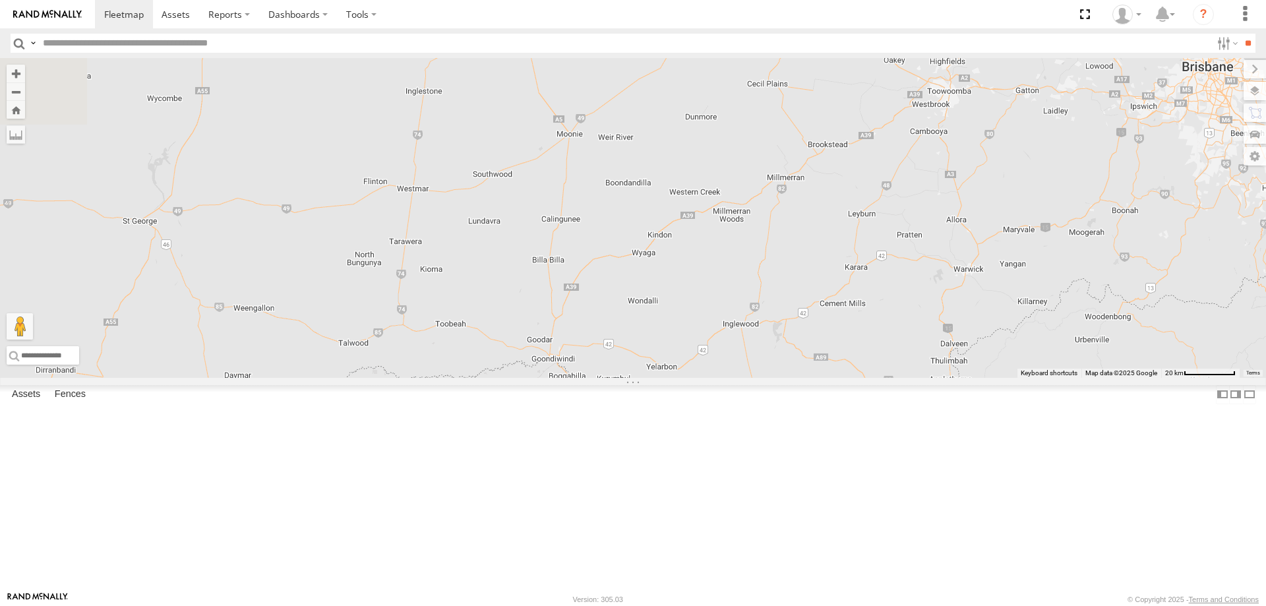
drag, startPoint x: 717, startPoint y: 409, endPoint x: 721, endPoint y: 425, distance: 17.0
click at [721, 378] on div at bounding box center [633, 218] width 1266 height 320
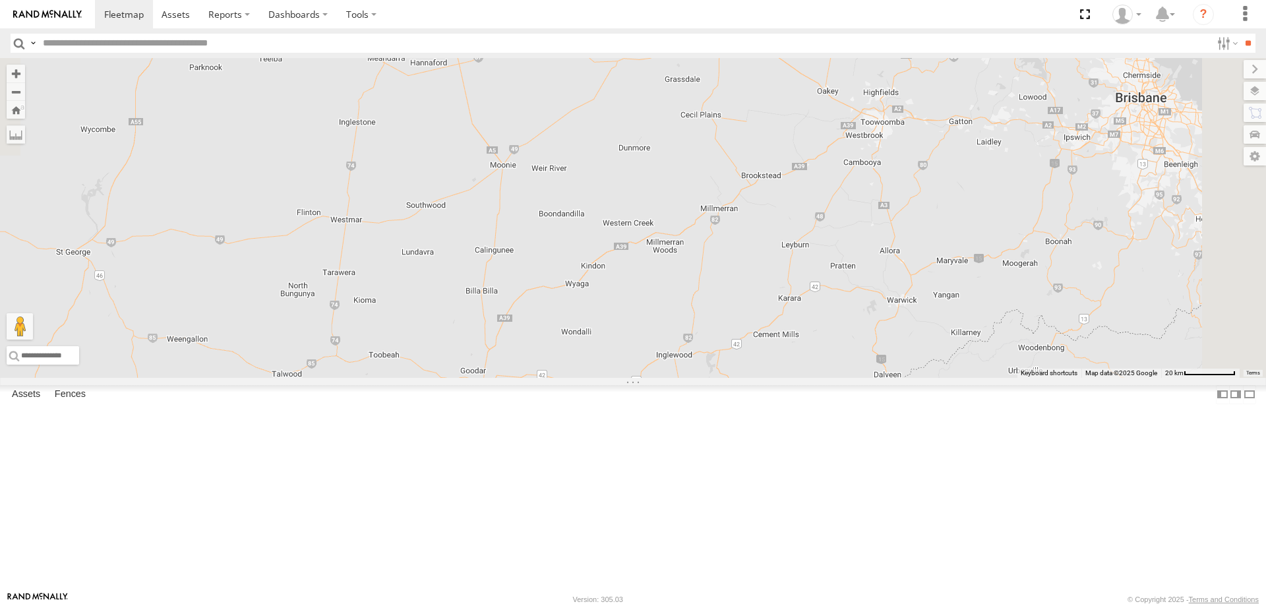
drag, startPoint x: 994, startPoint y: 263, endPoint x: 925, endPoint y: 295, distance: 75.5
click at [925, 295] on div at bounding box center [633, 218] width 1266 height 320
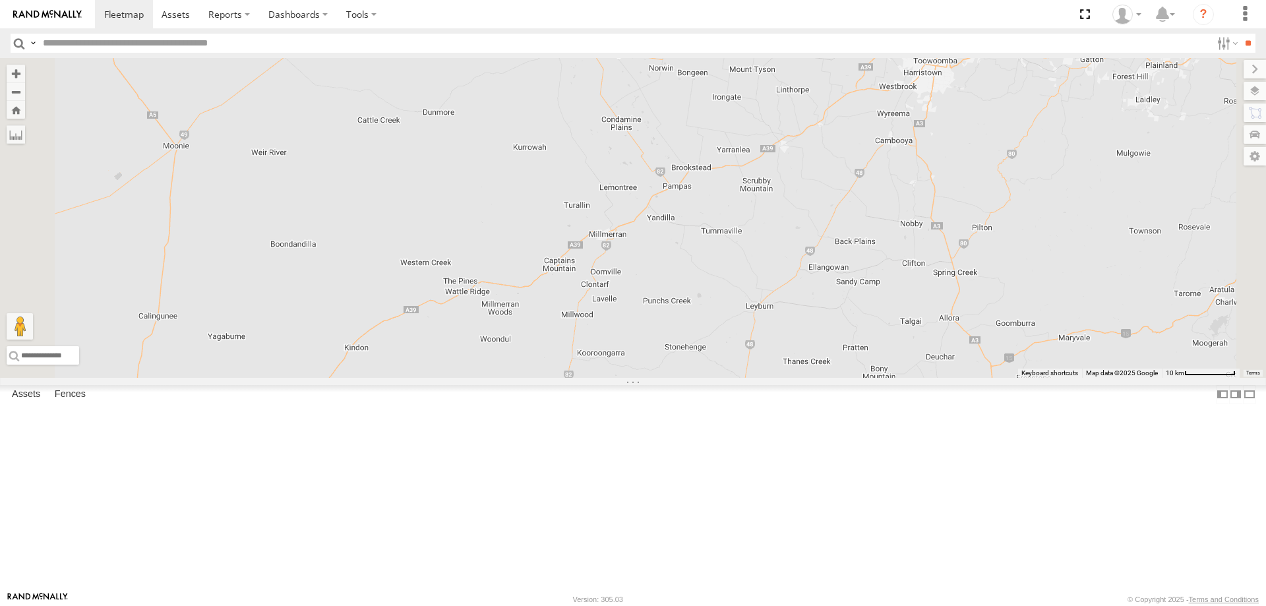
drag, startPoint x: 916, startPoint y: 322, endPoint x: 835, endPoint y: 347, distance: 84.3
click at [835, 347] on div at bounding box center [633, 218] width 1266 height 320
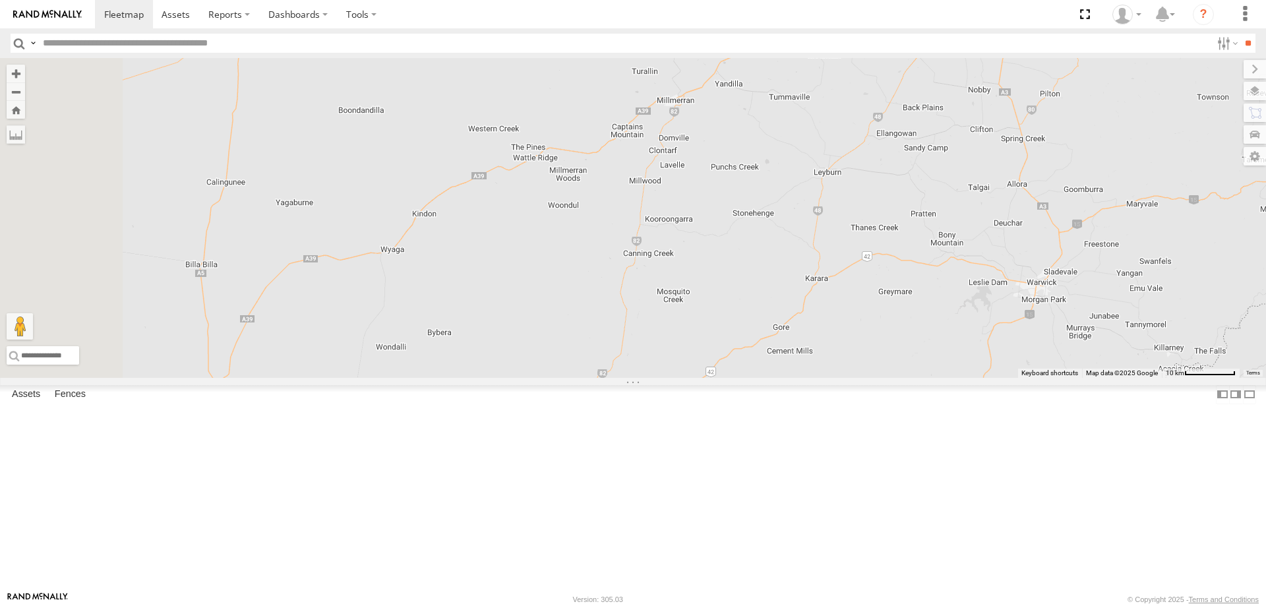
drag, startPoint x: 686, startPoint y: 378, endPoint x: 754, endPoint y: 231, distance: 162.2
click at [754, 231] on div at bounding box center [633, 218] width 1266 height 320
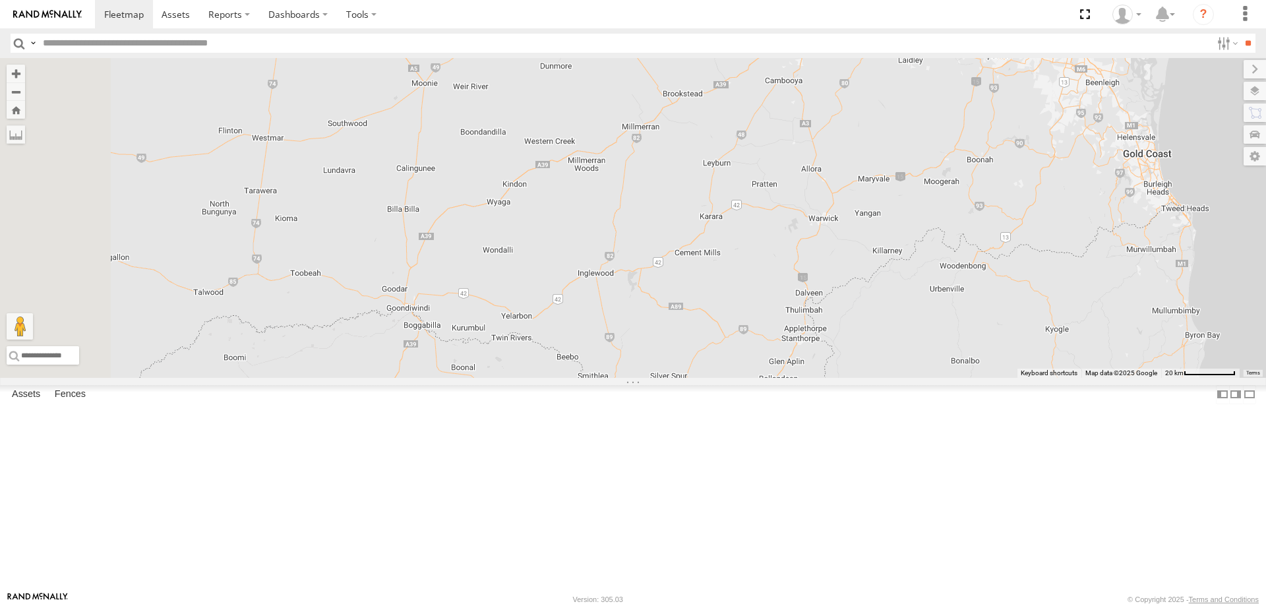
drag, startPoint x: 589, startPoint y: 365, endPoint x: 627, endPoint y: 349, distance: 41.4
click at [628, 349] on div "3" at bounding box center [633, 218] width 1266 height 320
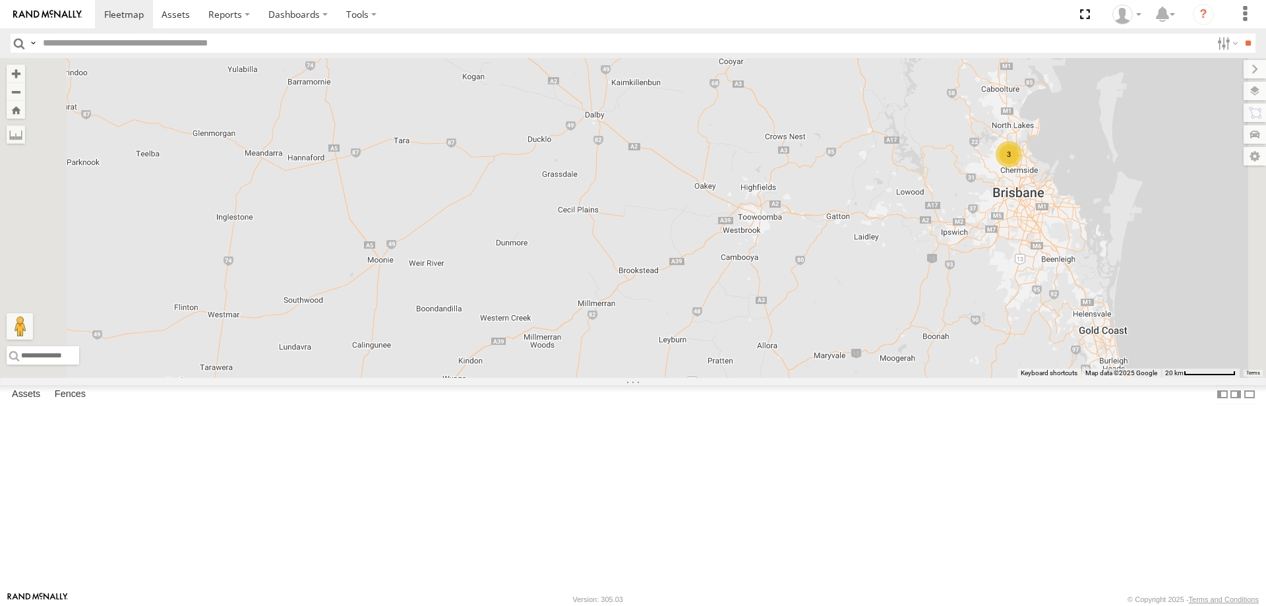
drag, startPoint x: 758, startPoint y: 131, endPoint x: 723, endPoint y: 266, distance: 139.4
click at [723, 266] on div "3" at bounding box center [633, 218] width 1266 height 320
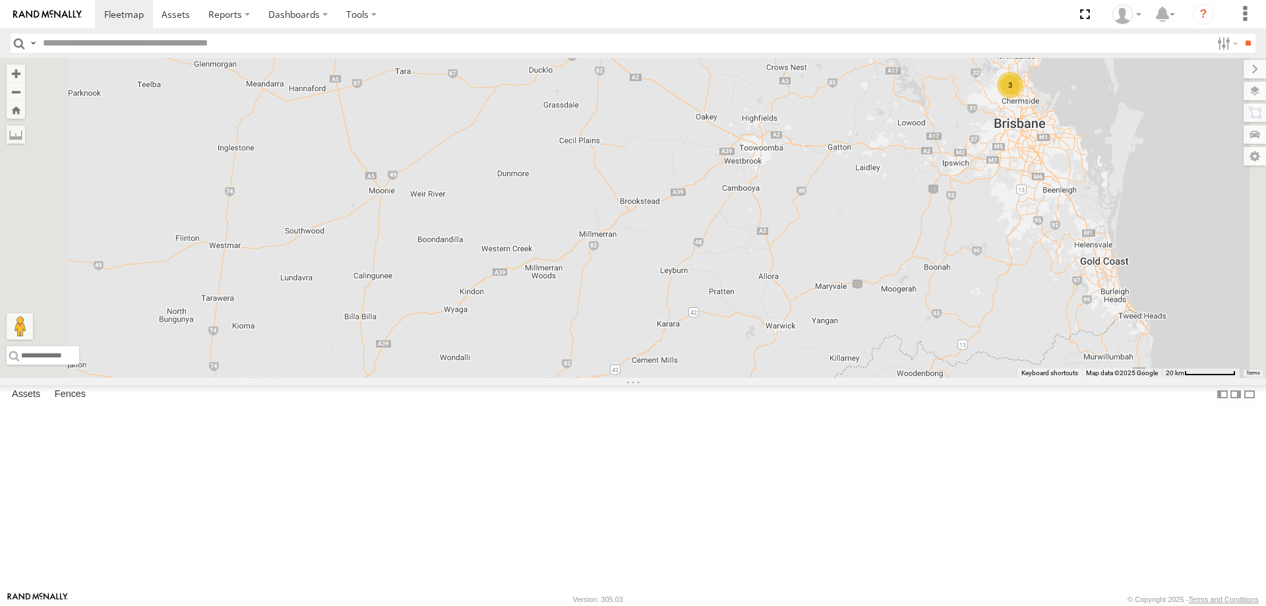
drag, startPoint x: 614, startPoint y: 355, endPoint x: 614, endPoint y: 285, distance: 69.9
click at [614, 285] on div "3" at bounding box center [633, 218] width 1266 height 320
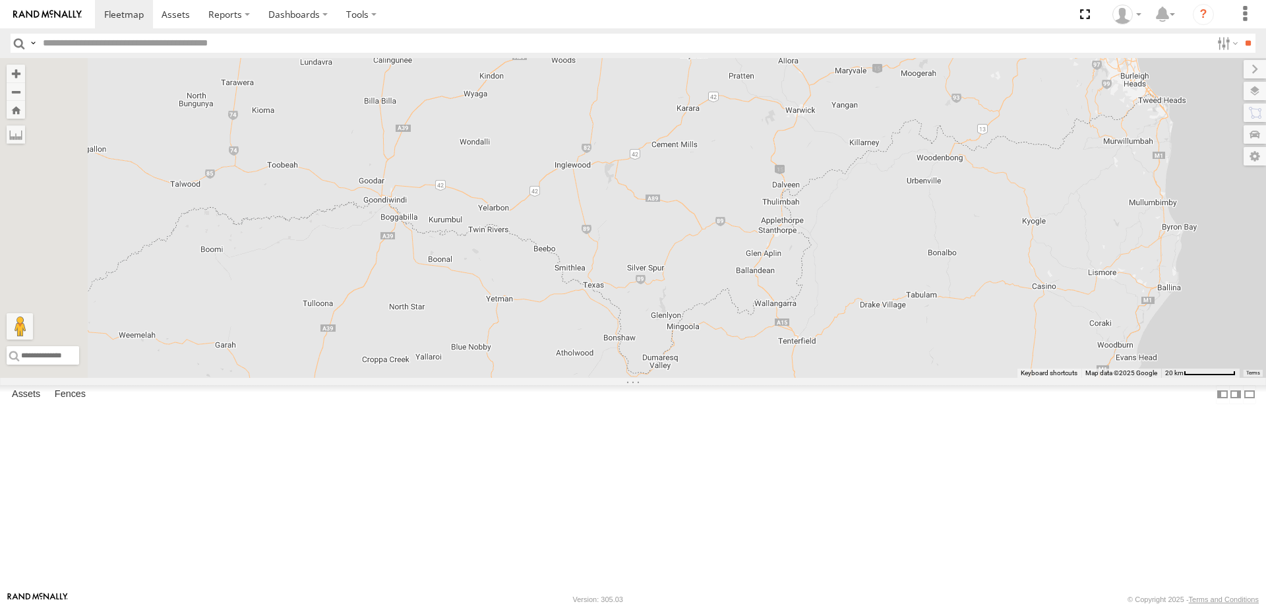
drag, startPoint x: 564, startPoint y: 452, endPoint x: 584, endPoint y: 231, distance: 221.8
click at [584, 231] on div "3" at bounding box center [633, 218] width 1266 height 320
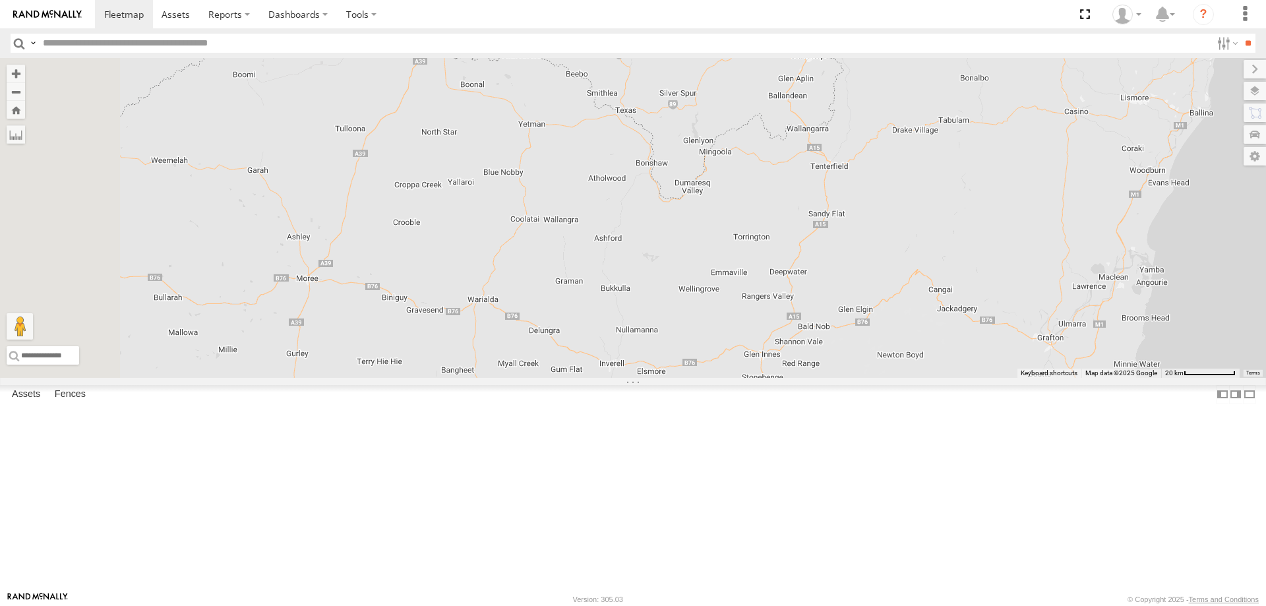
drag, startPoint x: 609, startPoint y: 363, endPoint x: 646, endPoint y: 181, distance: 186.5
click at [646, 181] on div "3" at bounding box center [633, 218] width 1266 height 320
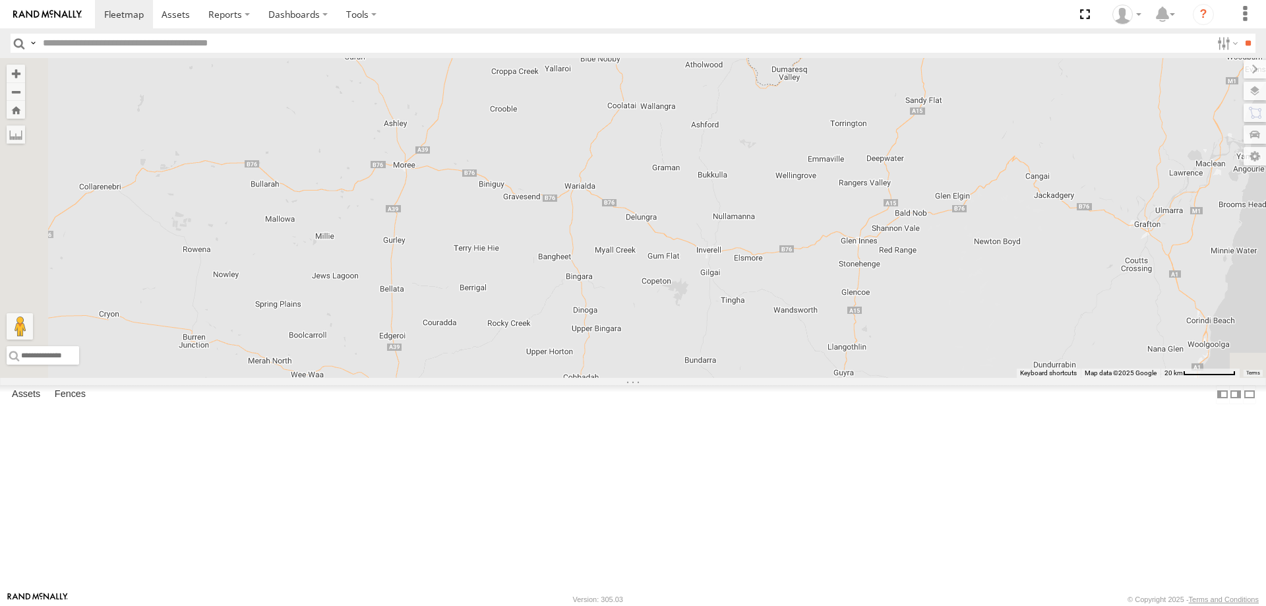
drag, startPoint x: 506, startPoint y: 380, endPoint x: 597, endPoint y: 268, distance: 144.8
click at [597, 268] on div "3" at bounding box center [633, 218] width 1266 height 320
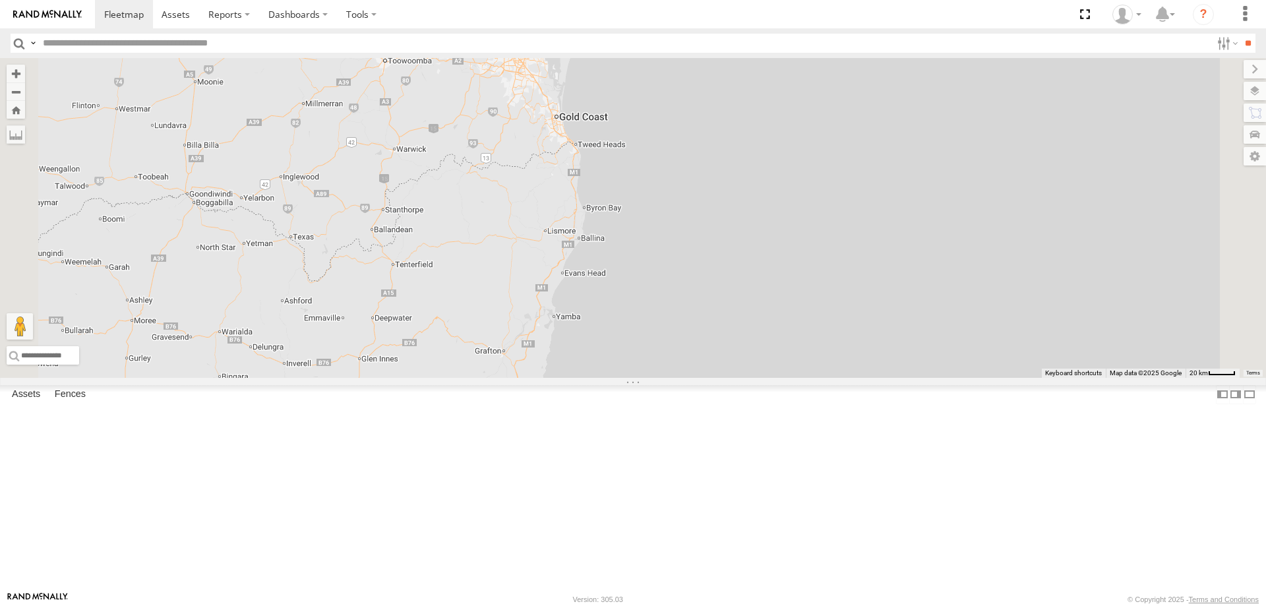
drag, startPoint x: 634, startPoint y: 475, endPoint x: 634, endPoint y: 299, distance: 176.7
click at [663, 293] on div "3" at bounding box center [633, 218] width 1266 height 320
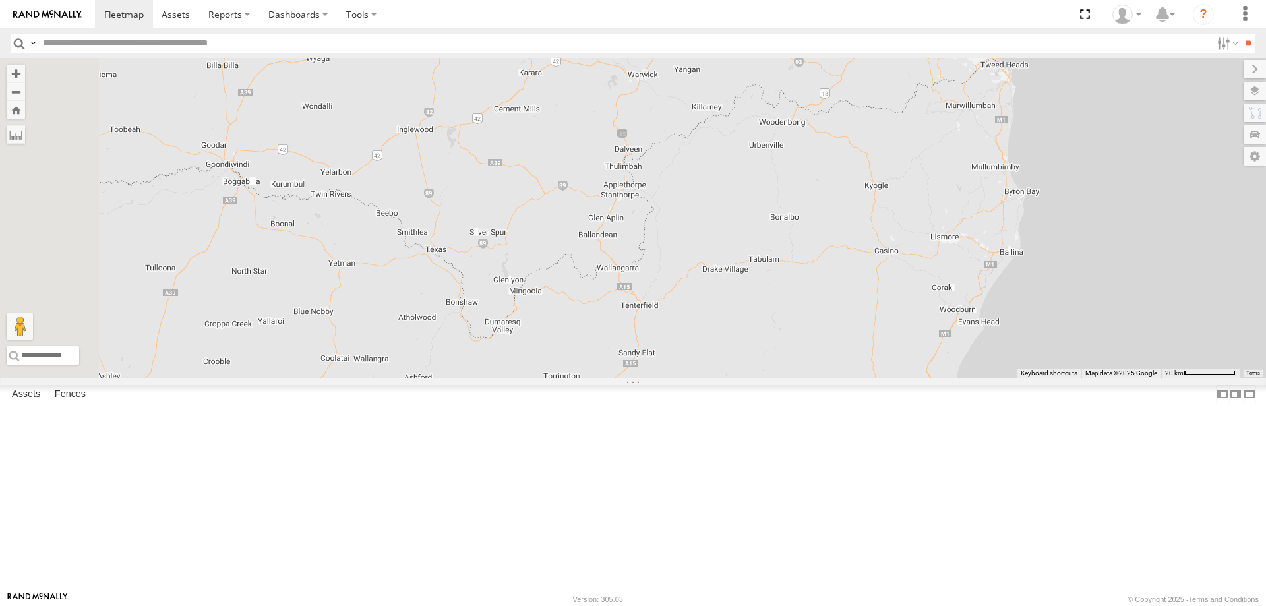
drag, startPoint x: 725, startPoint y: 332, endPoint x: 838, endPoint y: 363, distance: 116.8
click at [838, 363] on div at bounding box center [633, 218] width 1266 height 320
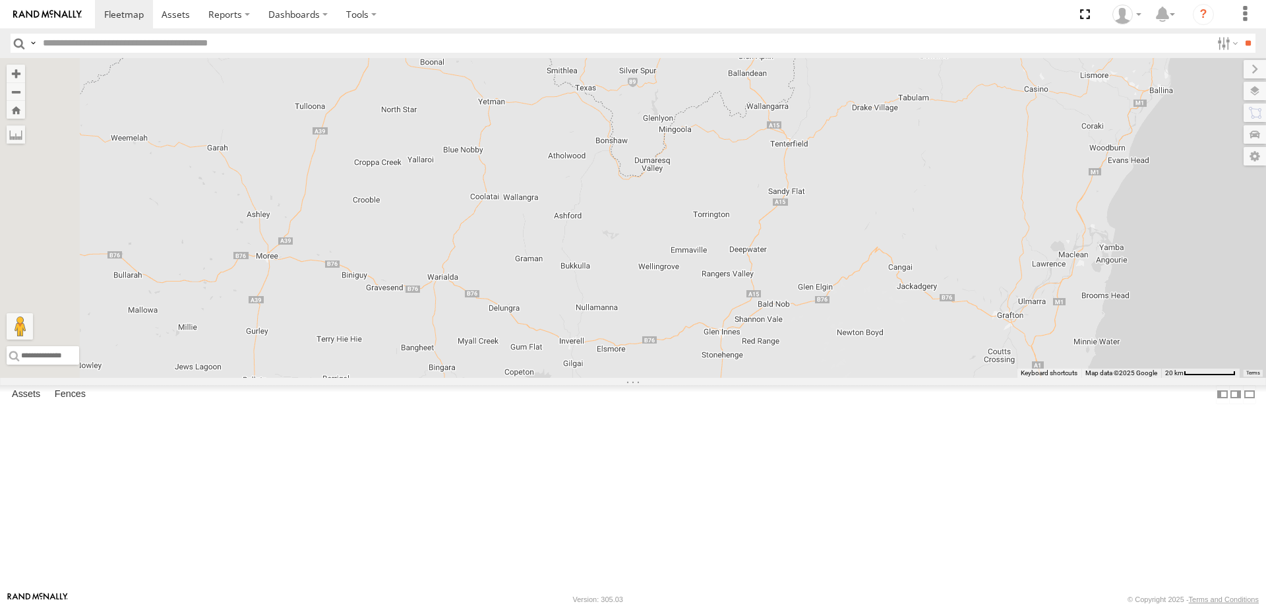
drag, startPoint x: 606, startPoint y: 356, endPoint x: 756, endPoint y: 196, distance: 219.2
click at [756, 196] on div at bounding box center [633, 218] width 1266 height 320
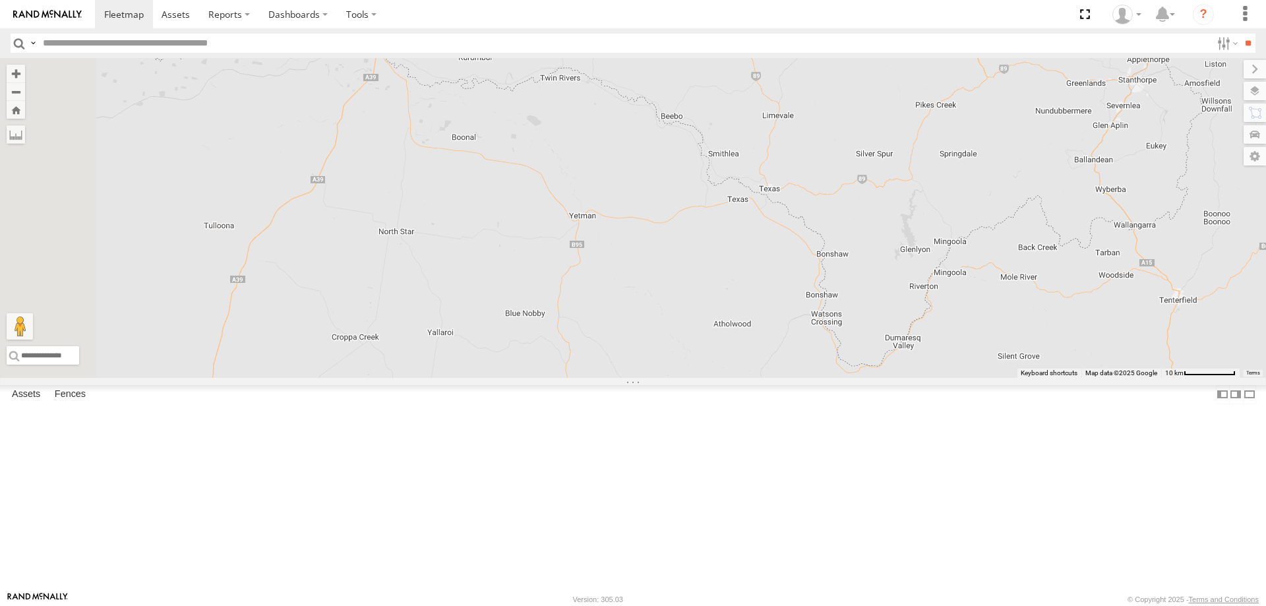
drag, startPoint x: 644, startPoint y: 229, endPoint x: 711, endPoint y: 380, distance: 165.9
click at [711, 378] on div at bounding box center [633, 218] width 1266 height 320
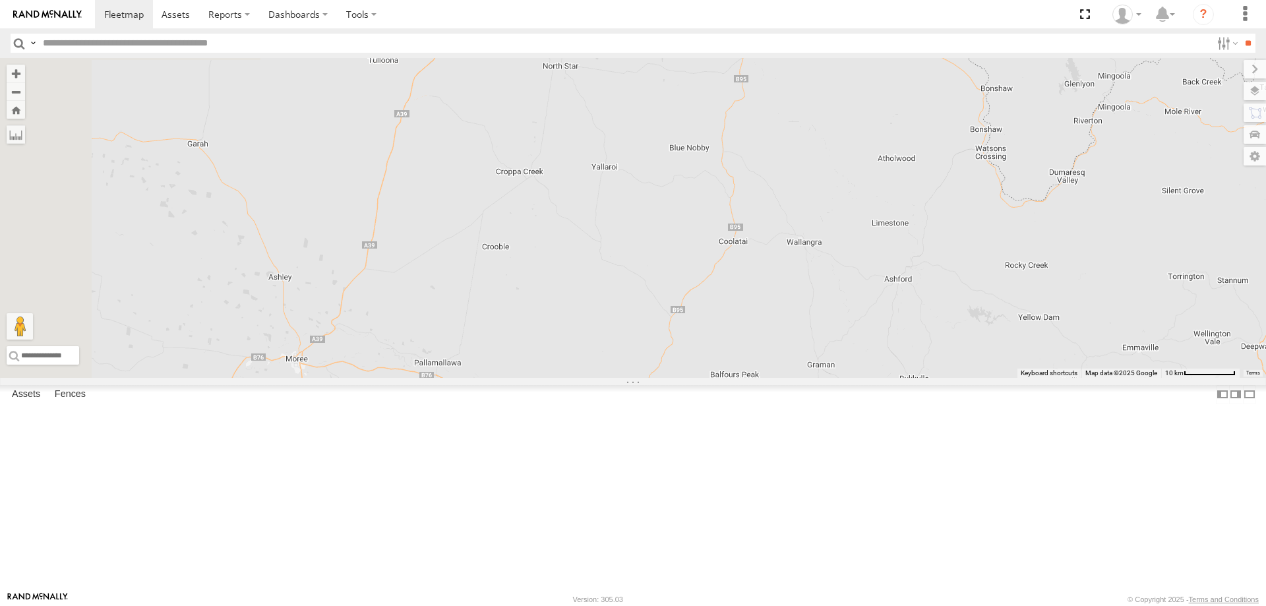
drag, startPoint x: 676, startPoint y: 421, endPoint x: 841, endPoint y: 252, distance: 236.4
click at [841, 252] on div at bounding box center [633, 218] width 1266 height 320
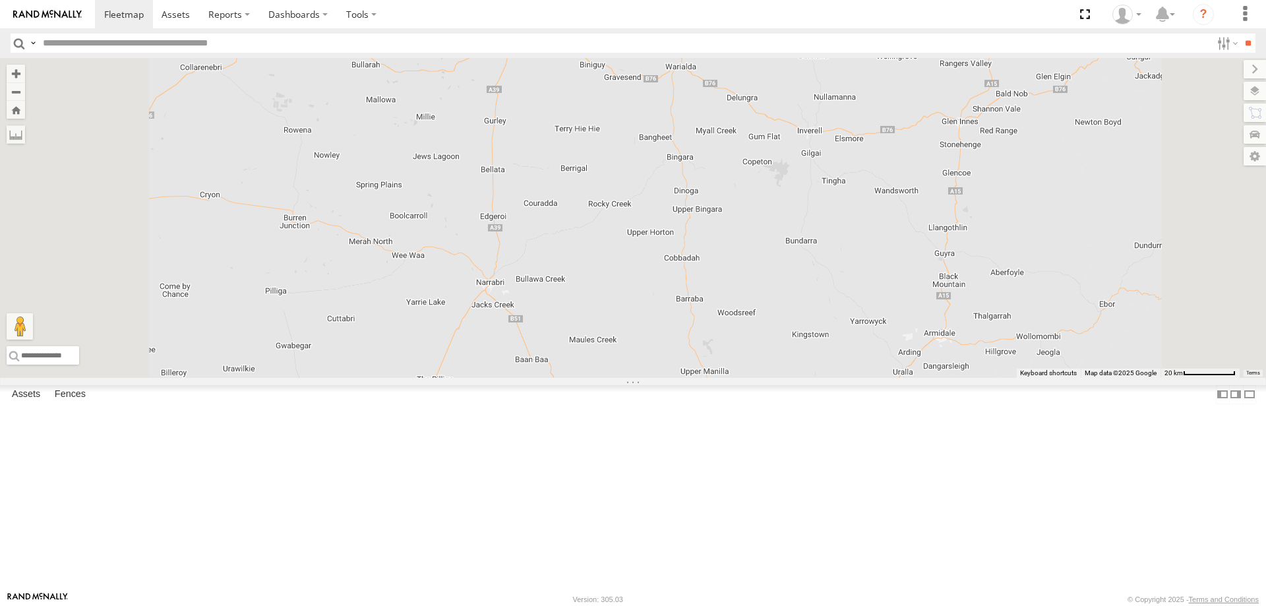
drag, startPoint x: 772, startPoint y: 381, endPoint x: 791, endPoint y: 169, distance: 213.1
click at [791, 169] on div at bounding box center [633, 218] width 1266 height 320
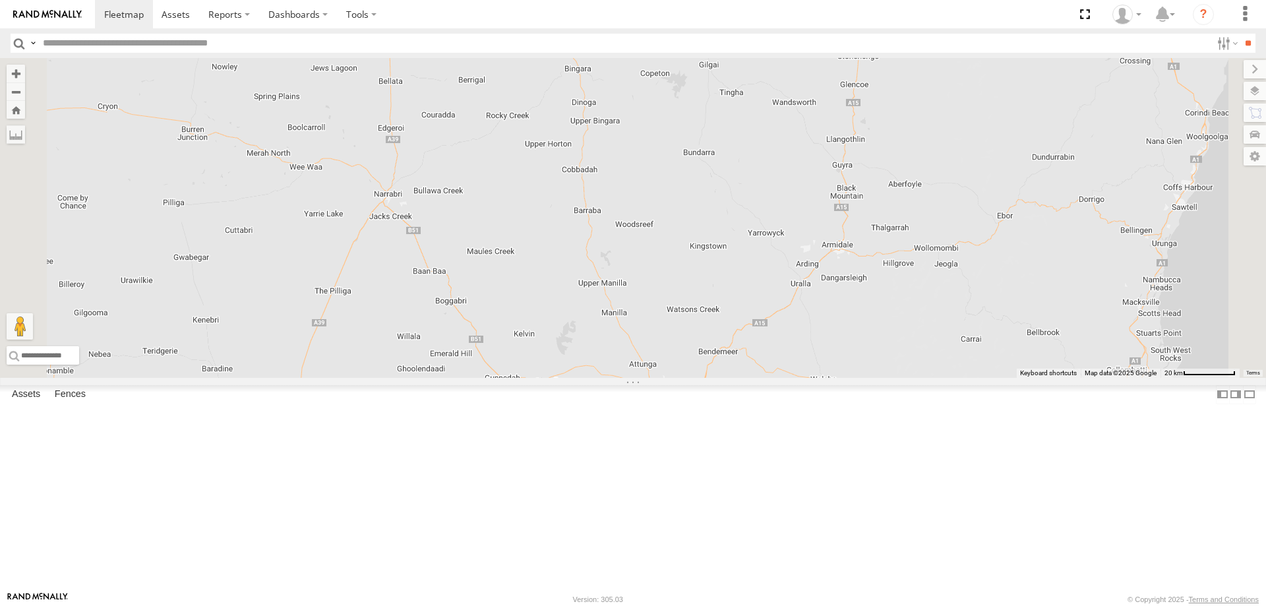
drag, startPoint x: 673, startPoint y: 494, endPoint x: 570, endPoint y: 404, distance: 137.3
click at [570, 378] on div at bounding box center [633, 218] width 1266 height 320
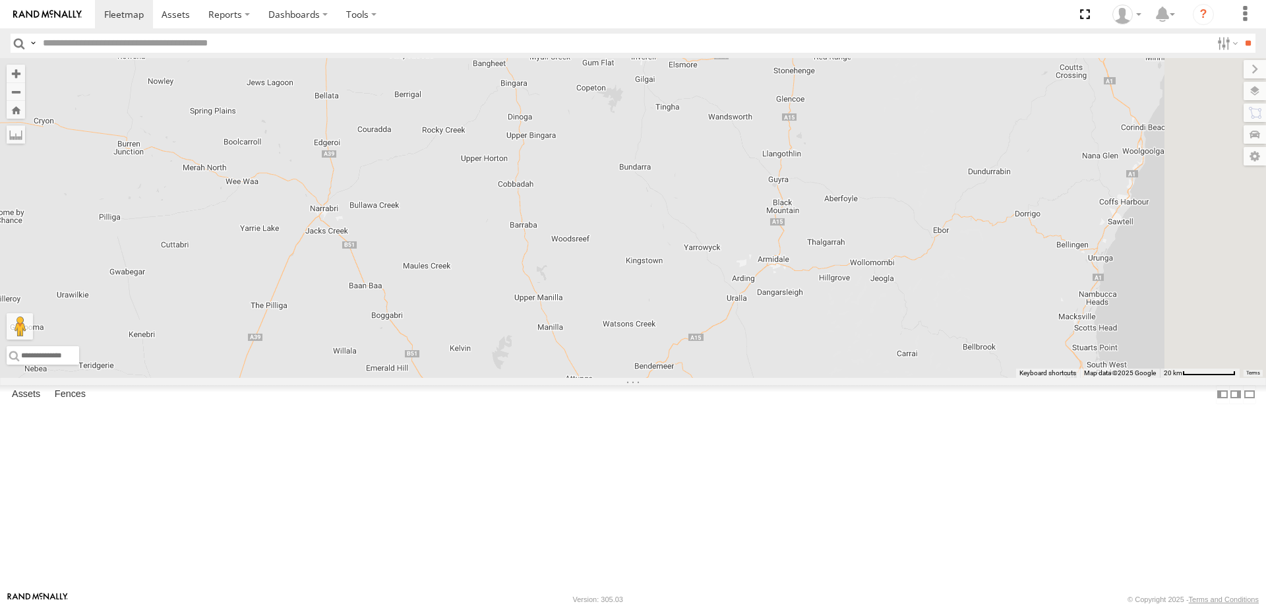
drag, startPoint x: 1056, startPoint y: 417, endPoint x: 992, endPoint y: 426, distance: 65.2
click at [992, 378] on div at bounding box center [633, 218] width 1266 height 320
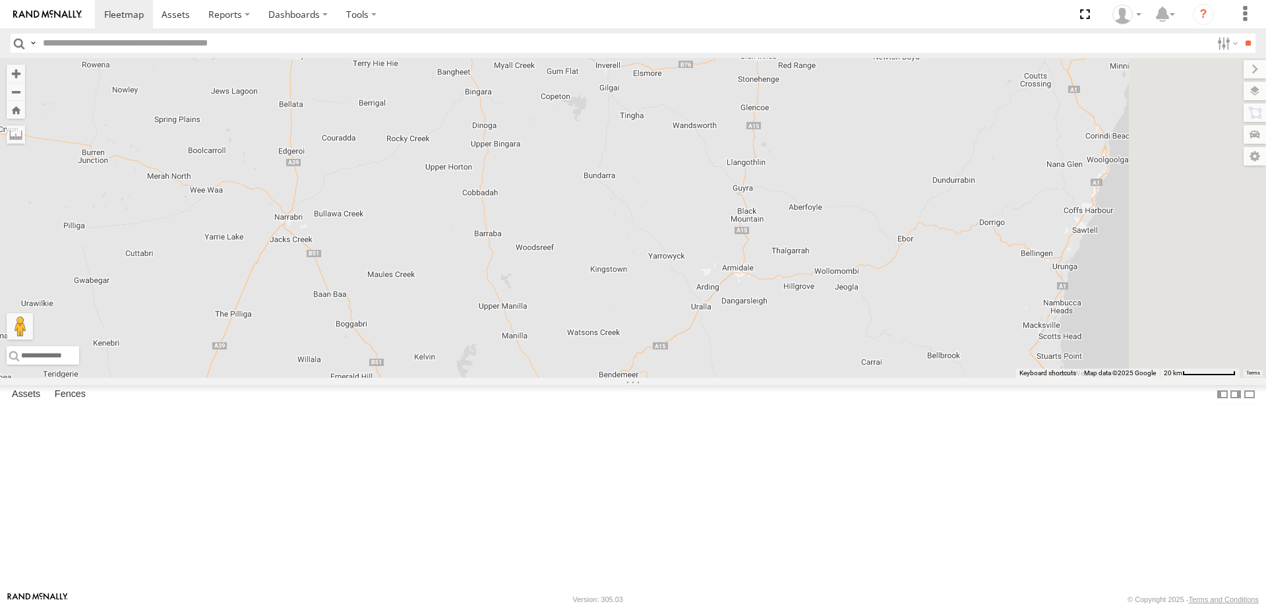
drag, startPoint x: 992, startPoint y: 426, endPoint x: 954, endPoint y: 434, distance: 38.5
click at [954, 378] on div at bounding box center [633, 218] width 1266 height 320
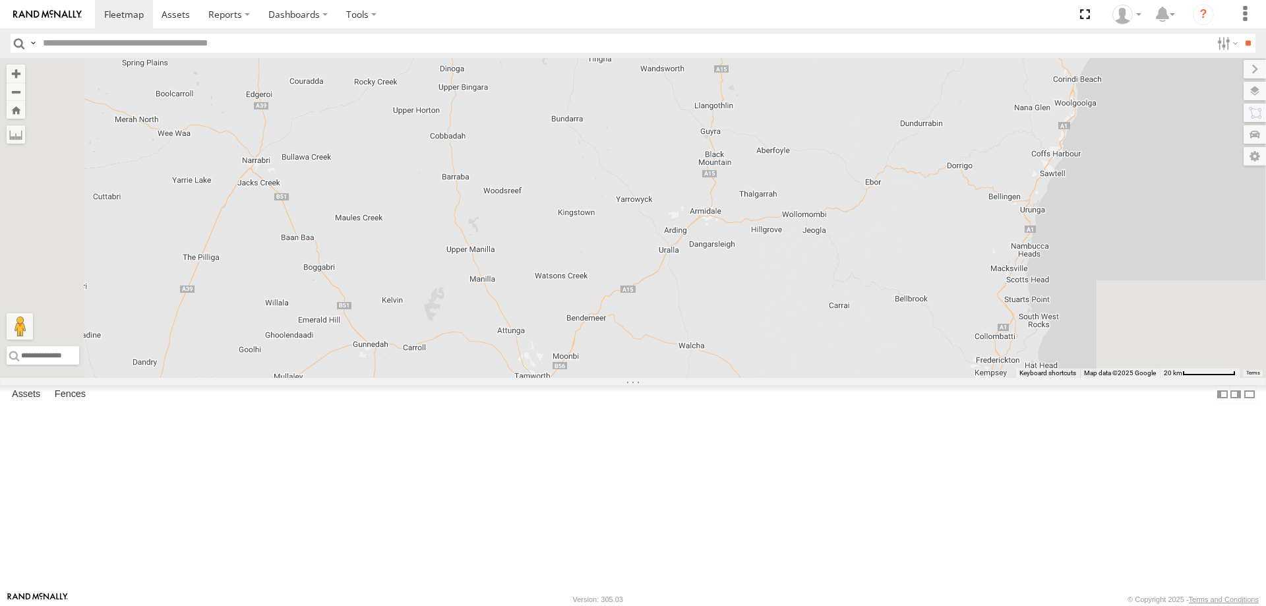
drag, startPoint x: 934, startPoint y: 393, endPoint x: 891, endPoint y: 332, distance: 74.4
click at [891, 332] on div at bounding box center [633, 218] width 1266 height 320
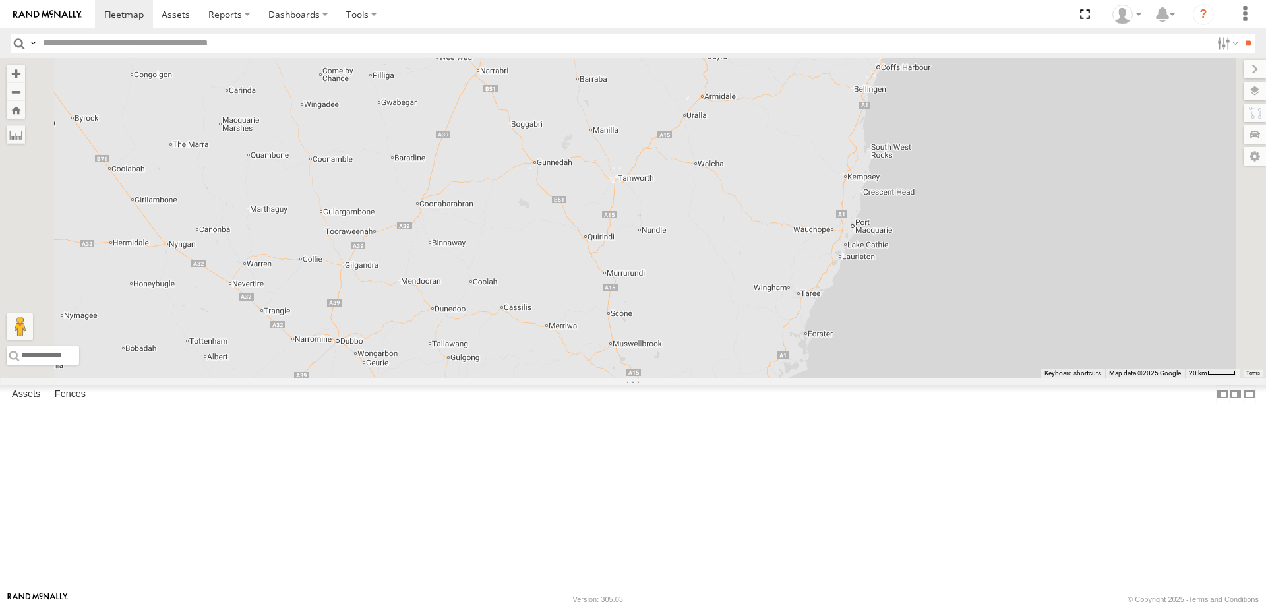
drag, startPoint x: 886, startPoint y: 363, endPoint x: 873, endPoint y: 233, distance: 130.6
click at [873, 233] on div at bounding box center [633, 218] width 1266 height 320
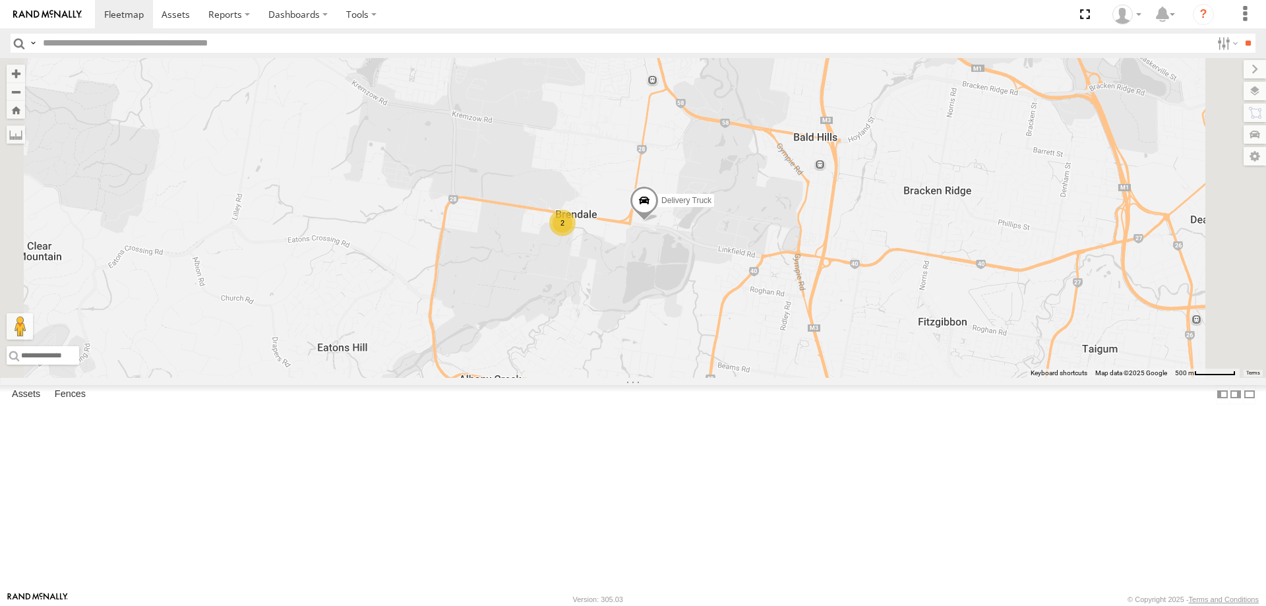
drag, startPoint x: 840, startPoint y: 344, endPoint x: 806, endPoint y: 353, distance: 34.7
click at [806, 353] on div "Delivery Truck 2" at bounding box center [633, 218] width 1266 height 320
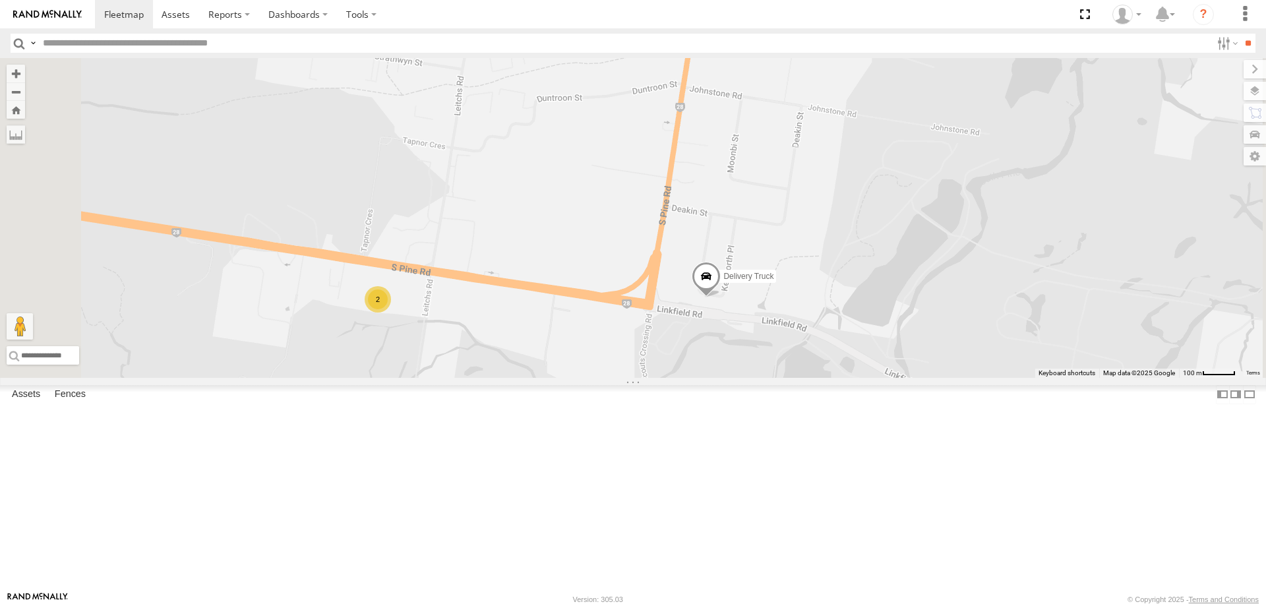
drag, startPoint x: 516, startPoint y: 232, endPoint x: 543, endPoint y: 262, distance: 40.2
click at [543, 262] on div "Delivery Truck 2" at bounding box center [633, 218] width 1266 height 320
